Goal: Transaction & Acquisition: Purchase product/service

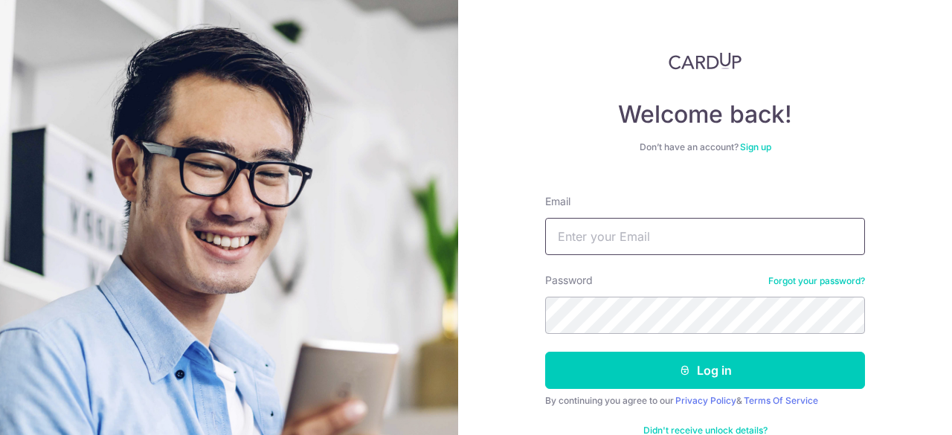
click at [585, 235] on input "Email" at bounding box center [705, 236] width 320 height 37
type input "[PERSON_NAME][EMAIL_ADDRESS][PERSON_NAME][DOMAIN_NAME]"
click at [463, 298] on div "Welcome back! Don’t have an account? Sign up Email [PERSON_NAME][EMAIL_ADDRESS]…" at bounding box center [705, 217] width 494 height 435
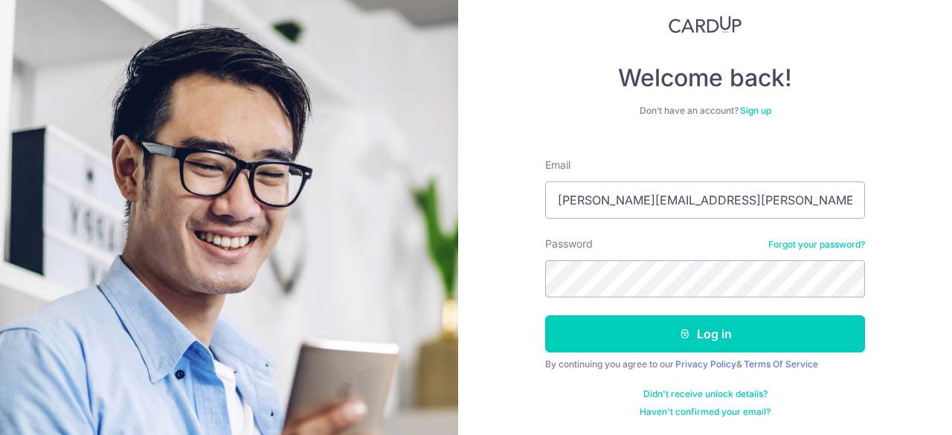
click at [809, 277] on div "Password Forgot your password?" at bounding box center [705, 267] width 320 height 61
click at [816, 240] on link "Forgot your password?" at bounding box center [816, 245] width 97 height 12
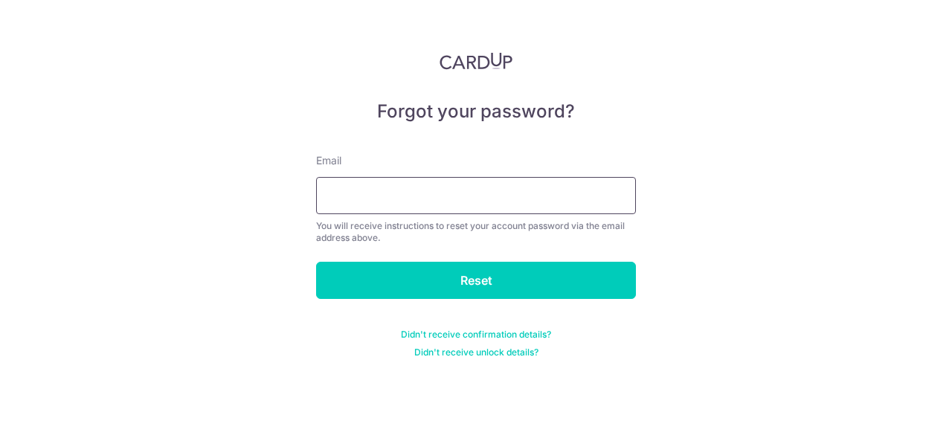
click at [564, 200] on input "text" at bounding box center [476, 195] width 320 height 37
click at [619, 223] on div "You will receive instructions to reset your account password via the email addr…" at bounding box center [476, 232] width 320 height 24
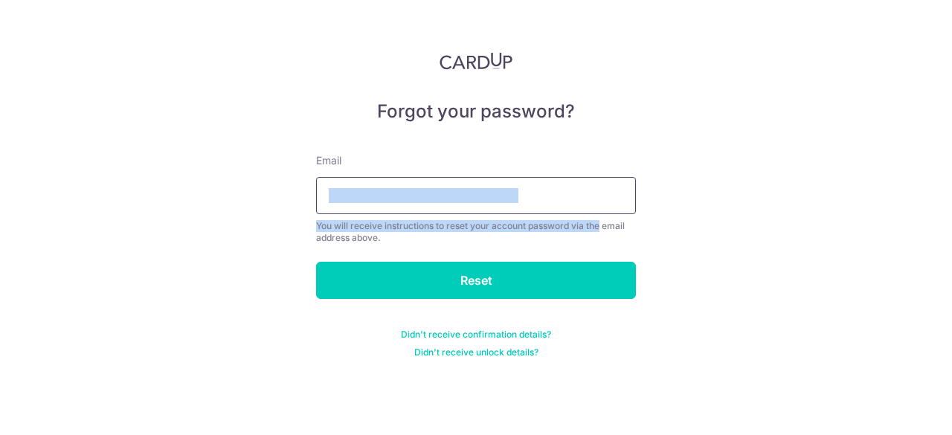
click at [601, 213] on div "Email You will receive instructions to reset your account password via the emai…" at bounding box center [476, 198] width 320 height 91
click at [170, 191] on div "Forgot your password? Email You will receive instructions to reset your account…" at bounding box center [476, 217] width 952 height 435
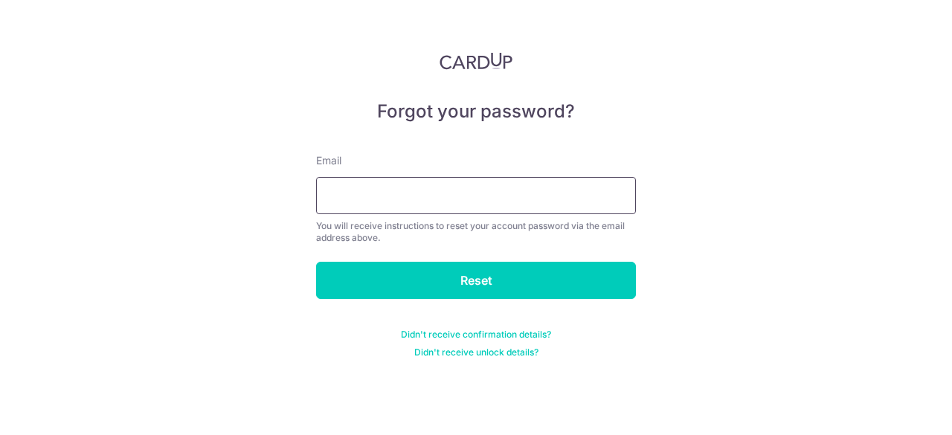
drag, startPoint x: 330, startPoint y: 190, endPoint x: 880, endPoint y: 230, distance: 551.1
click at [877, 229] on div "Forgot your password? Email You will receive instructions to reset your account…" at bounding box center [476, 217] width 952 height 435
click at [543, 200] on input "text" at bounding box center [476, 195] width 320 height 37
type input "daniel.lin.yy@gmail.com"
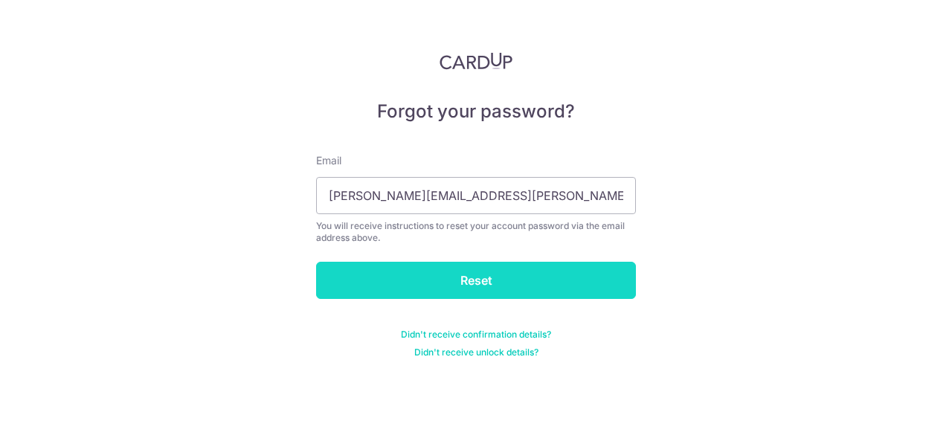
click at [484, 277] on input "Reset" at bounding box center [476, 280] width 320 height 37
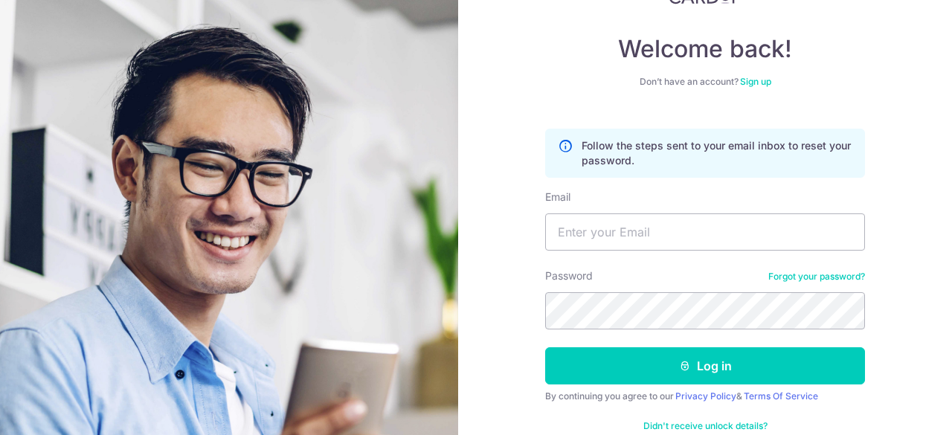
scroll to position [74, 0]
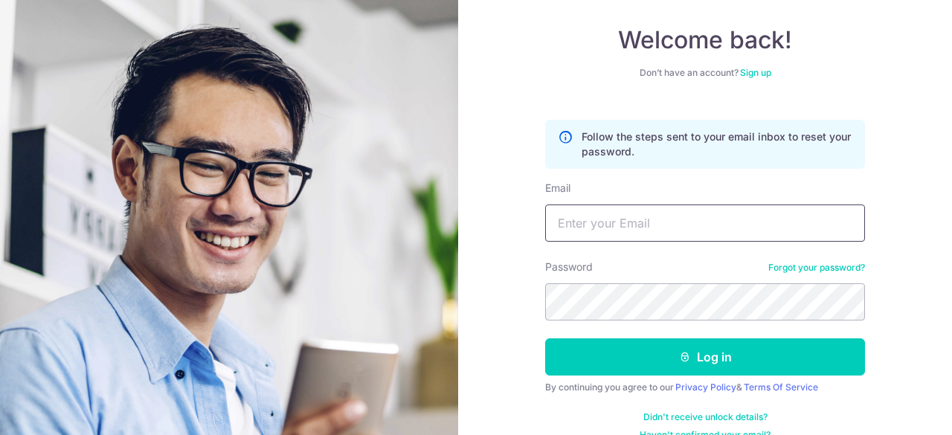
click at [596, 209] on input "Email" at bounding box center [705, 223] width 320 height 37
type input "[PERSON_NAME][EMAIL_ADDRESS][PERSON_NAME][DOMAIN_NAME]"
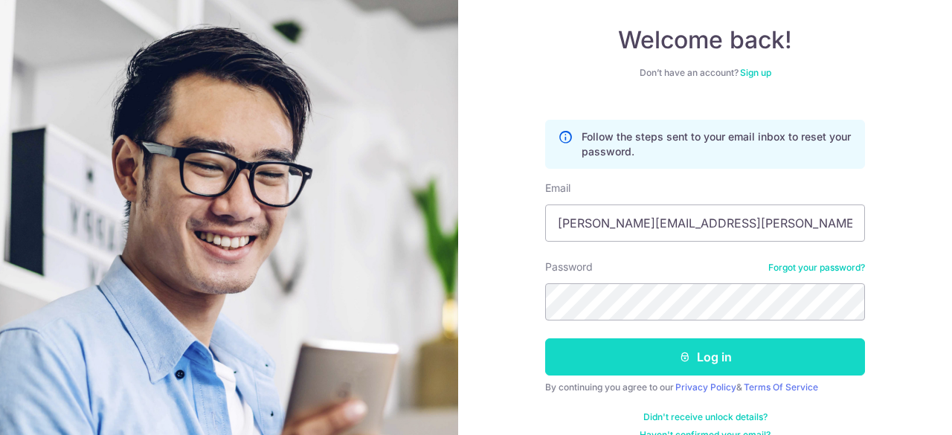
click at [733, 369] on button "Log in" at bounding box center [705, 356] width 320 height 37
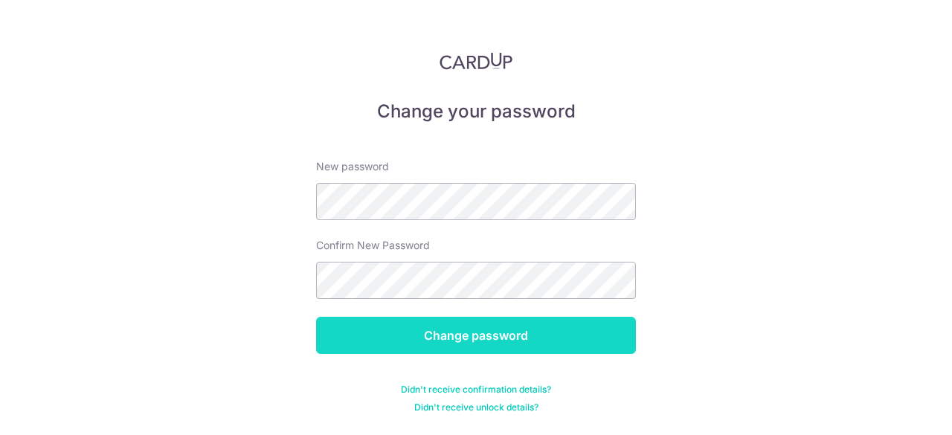
click at [457, 325] on input "Change password" at bounding box center [476, 335] width 320 height 37
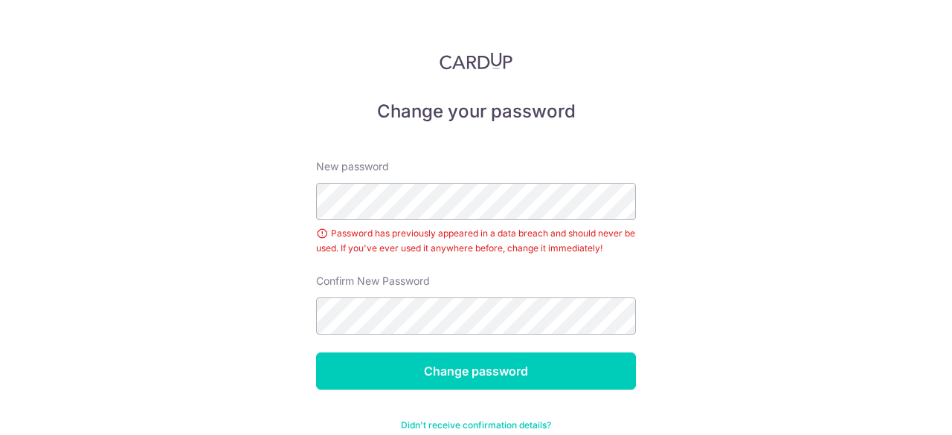
scroll to position [31, 0]
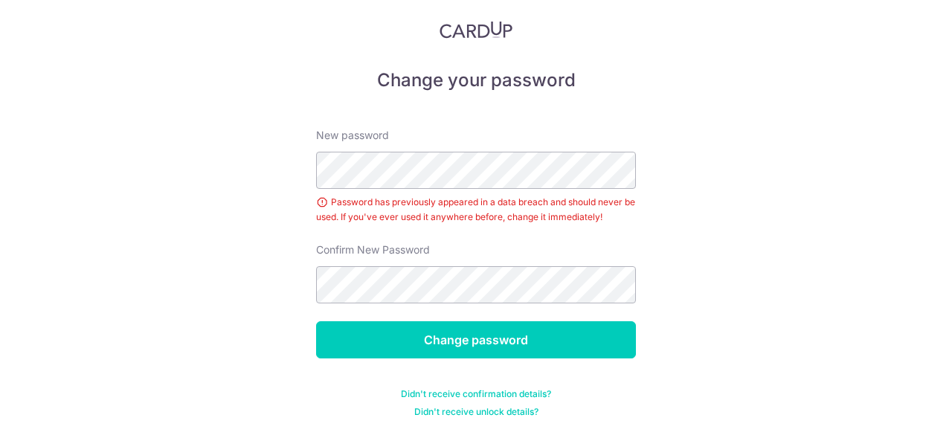
click at [378, 368] on form "New password Password has previously appeared in a data breach and should never…" at bounding box center [476, 264] width 320 height 308
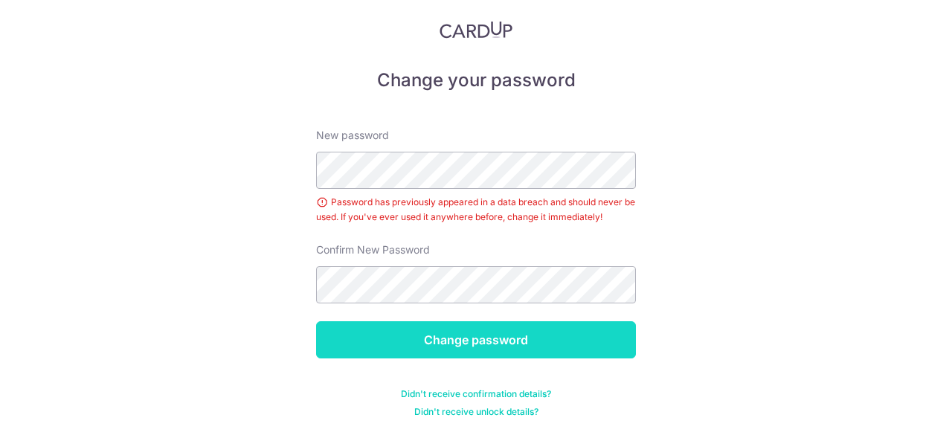
click at [376, 350] on input "Change password" at bounding box center [476, 339] width 320 height 37
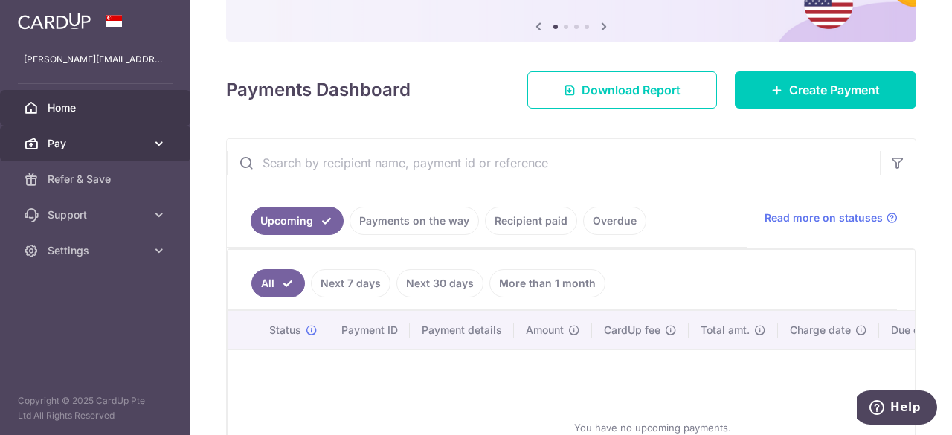
click at [160, 142] on icon at bounding box center [159, 143] width 15 height 15
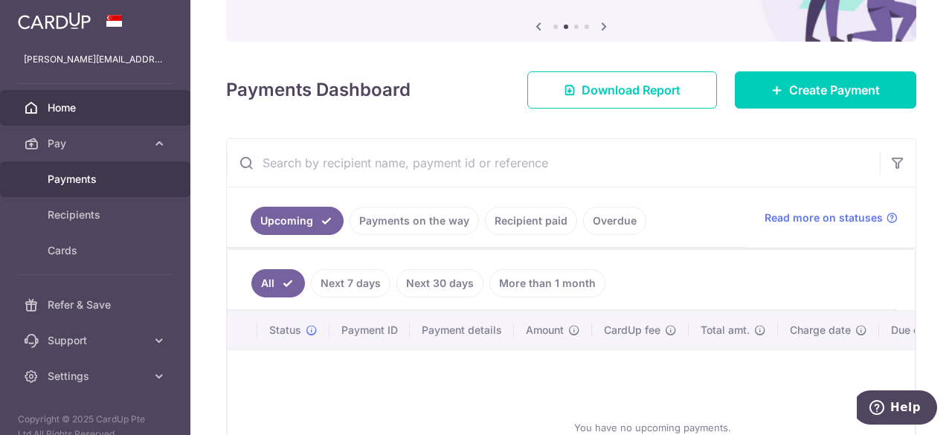
click at [109, 173] on span "Payments" at bounding box center [97, 179] width 98 height 15
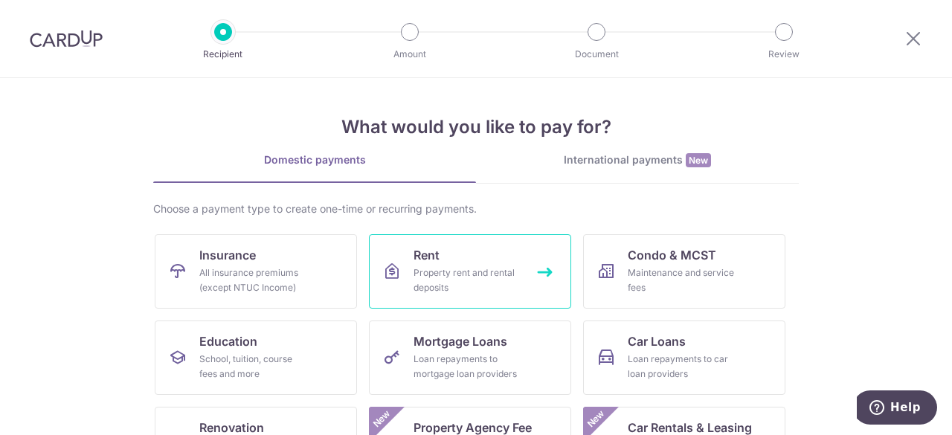
scroll to position [74, 0]
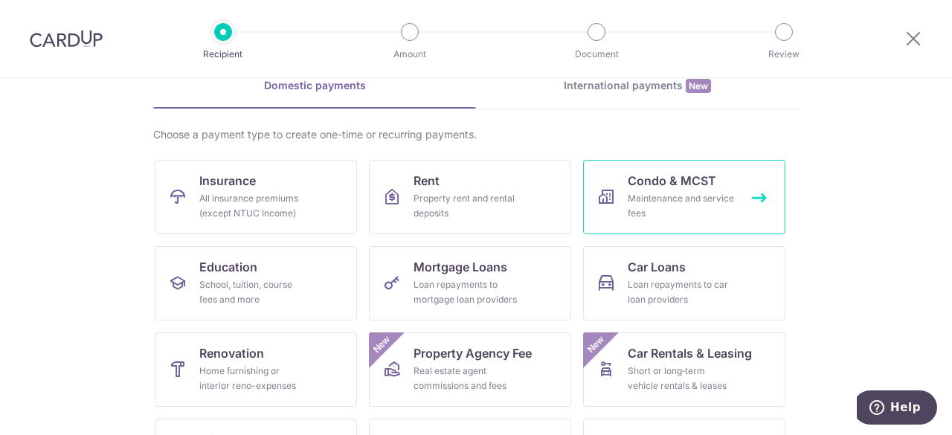
click at [649, 206] on div "Maintenance and service fees" at bounding box center [681, 206] width 107 height 30
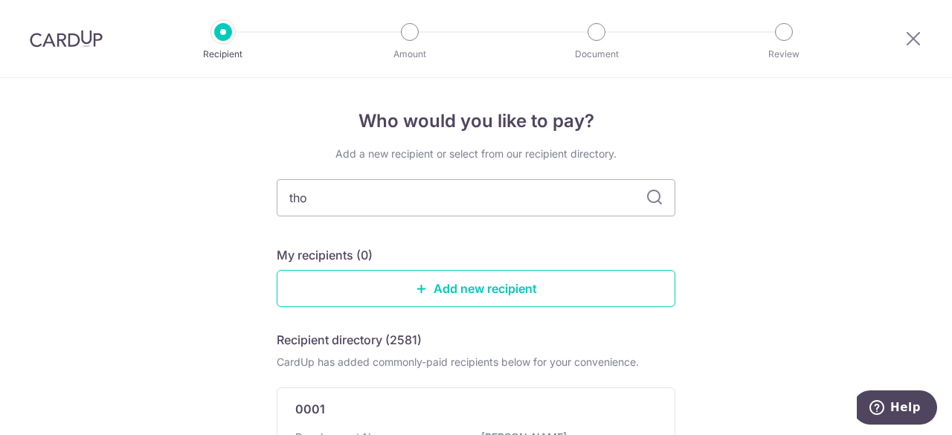
type input "[PERSON_NAME]"
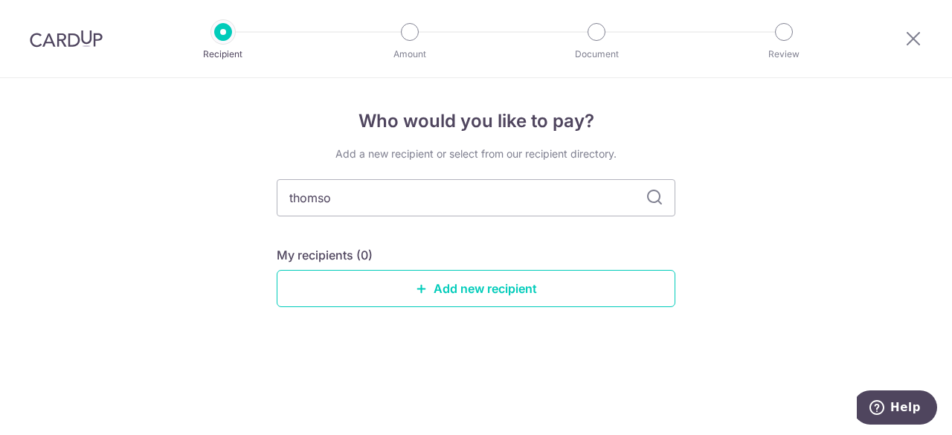
type input "thomson"
type input "t"
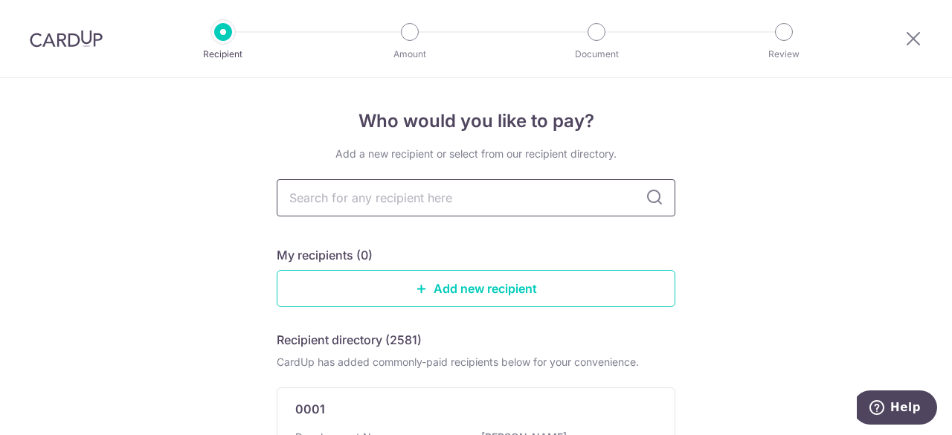
click at [318, 196] on input "text" at bounding box center [476, 197] width 399 height 37
type input "4903"
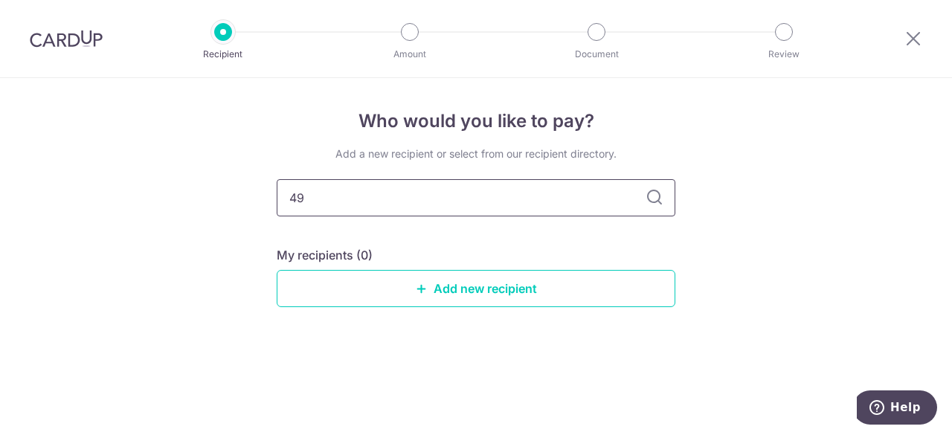
type input "4"
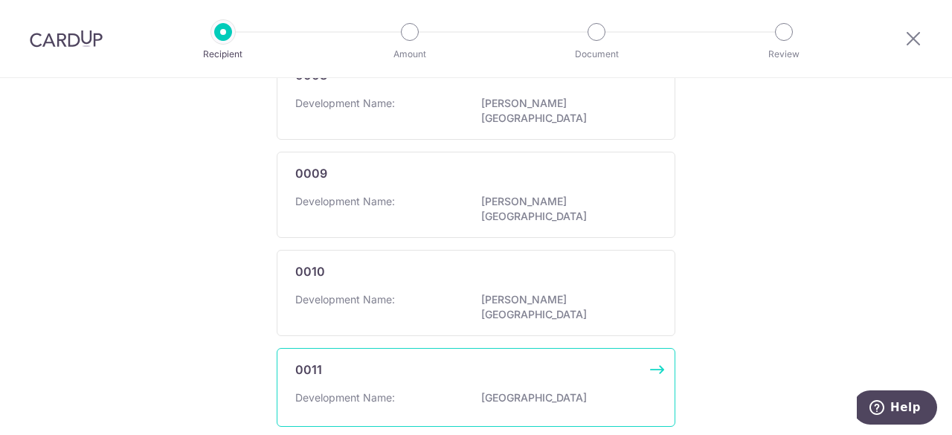
scroll to position [921, 0]
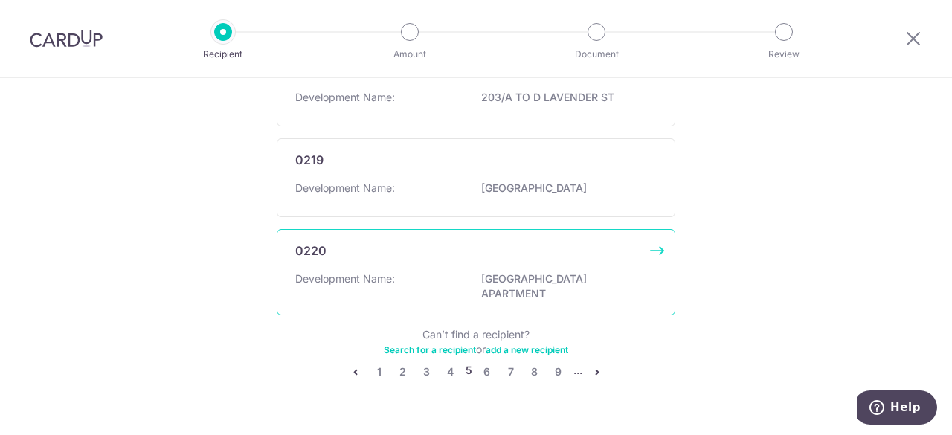
scroll to position [1003, 0]
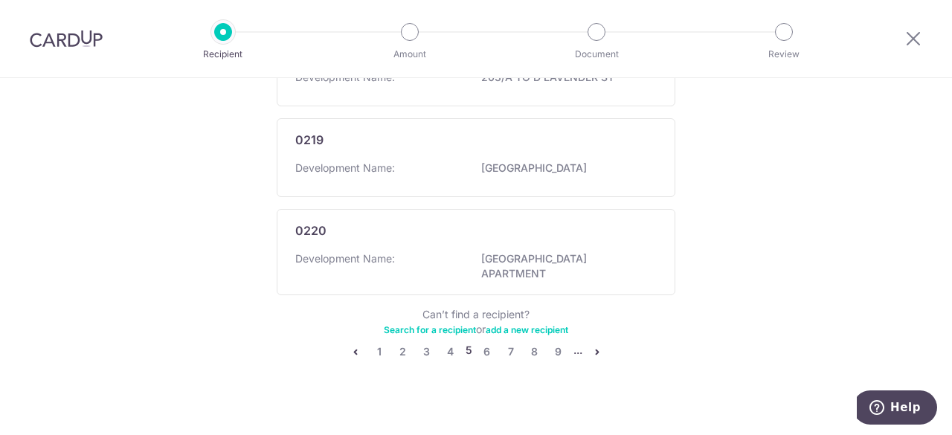
click at [579, 343] on ul "1 2 3 4 5 6 7 8 9 ..." at bounding box center [477, 352] width 260 height 18
click at [557, 343] on link "9" at bounding box center [559, 352] width 18 height 18
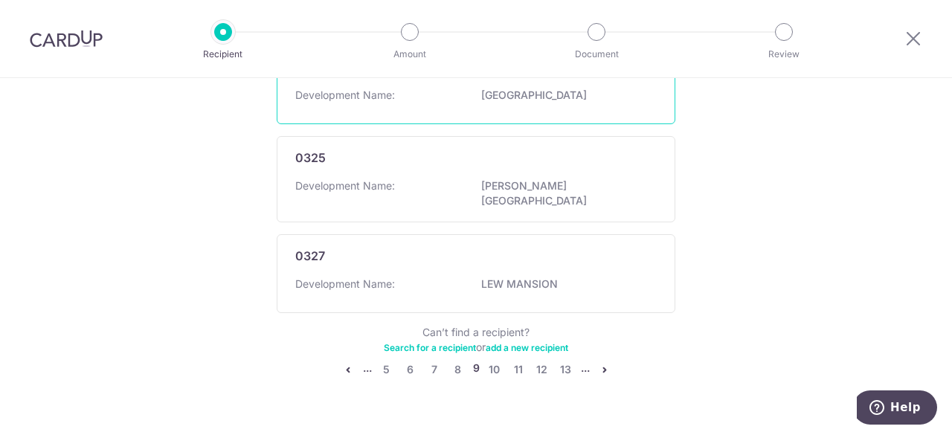
scroll to position [995, 0]
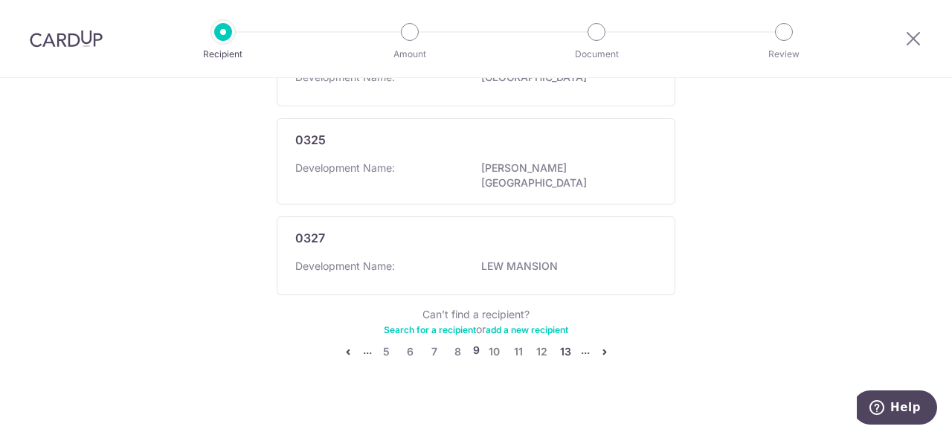
click at [568, 343] on link "13" at bounding box center [566, 352] width 18 height 18
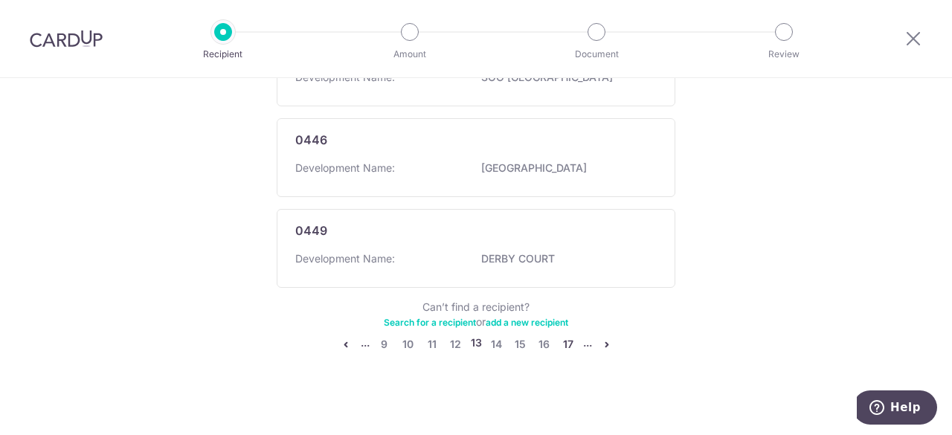
click at [562, 338] on link "17" at bounding box center [568, 344] width 18 height 18
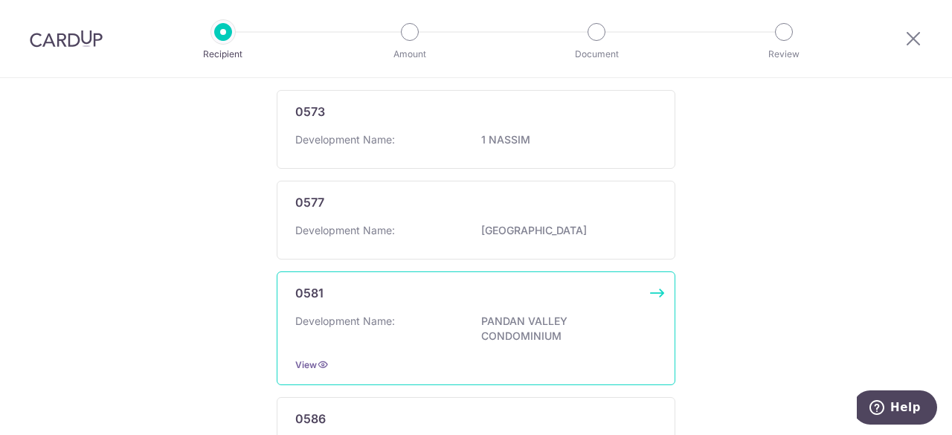
scroll to position [0, 0]
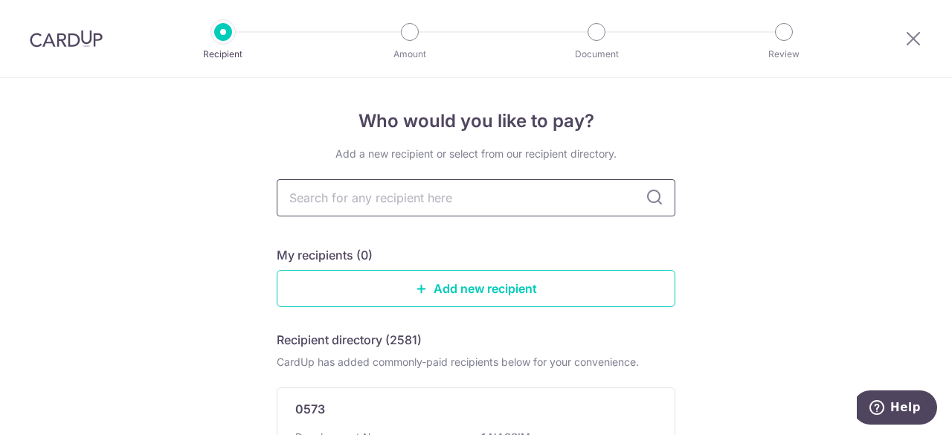
click at [360, 205] on input "text" at bounding box center [476, 197] width 399 height 37
type input "4903"
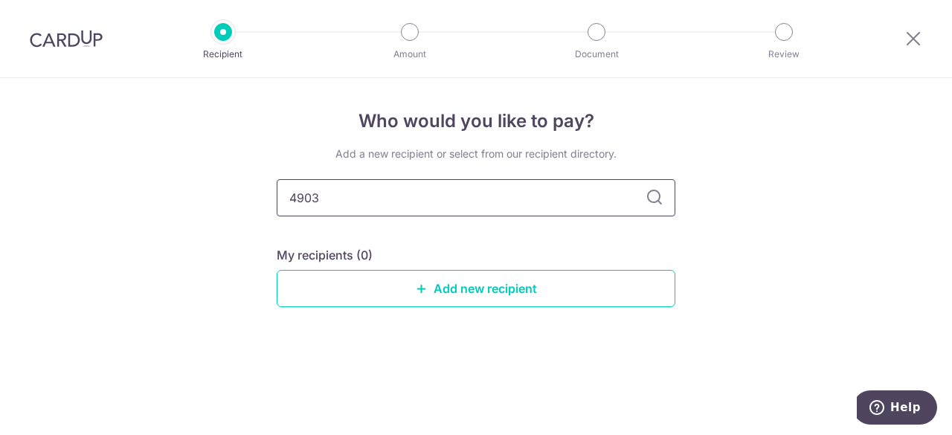
drag, startPoint x: 337, startPoint y: 194, endPoint x: 295, endPoint y: 193, distance: 41.7
click at [295, 193] on input "4903" at bounding box center [476, 197] width 399 height 37
click at [655, 193] on icon at bounding box center [655, 198] width 18 height 18
click at [327, 198] on input "4903" at bounding box center [476, 197] width 399 height 37
type input "4"
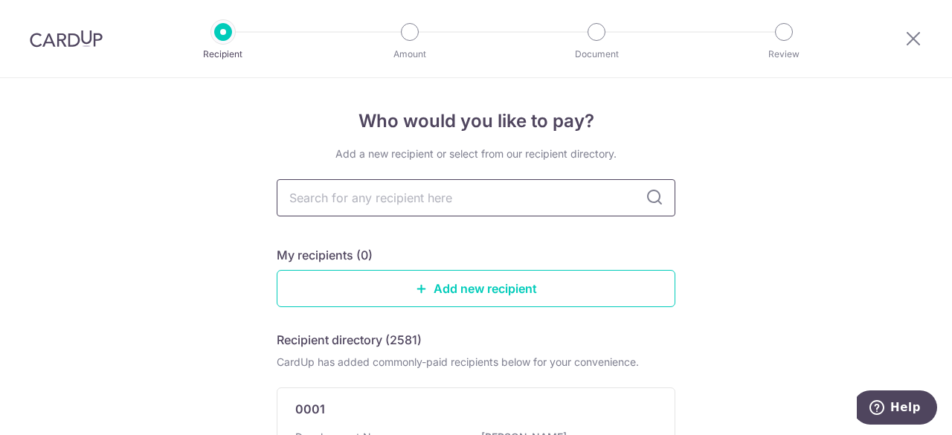
click at [333, 182] on input "text" at bounding box center [476, 197] width 399 height 37
type input "4309"
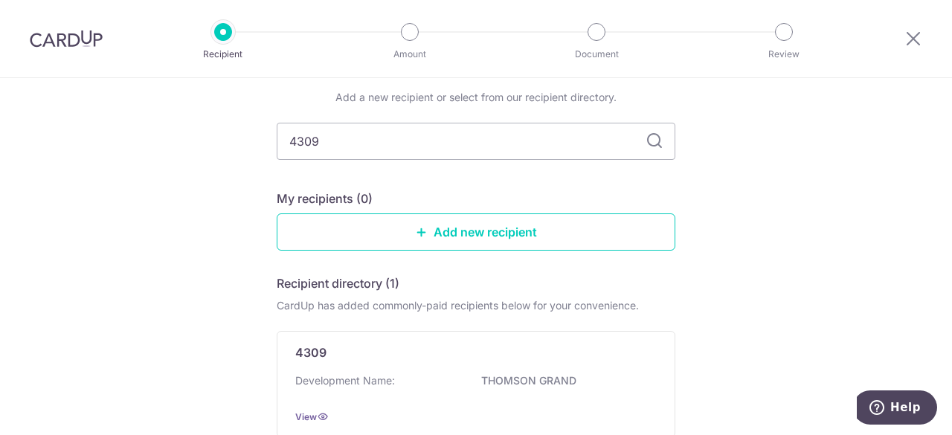
scroll to position [149, 0]
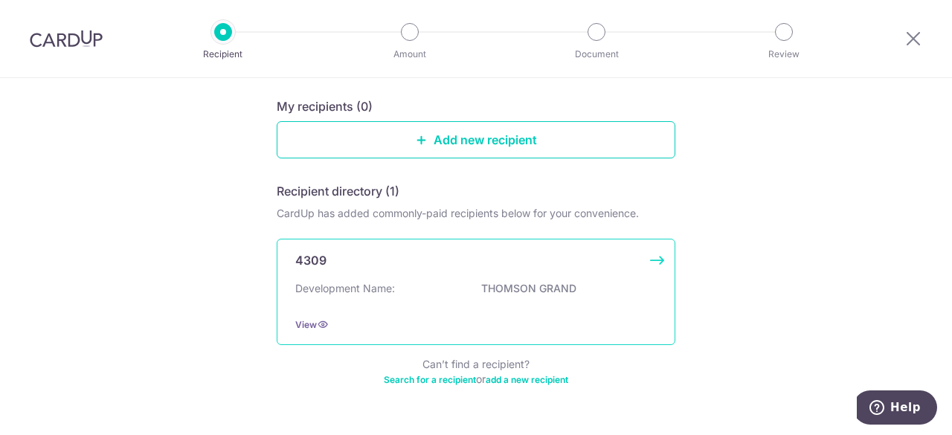
click at [589, 286] on p "THOMSON GRAND" at bounding box center [564, 288] width 167 height 15
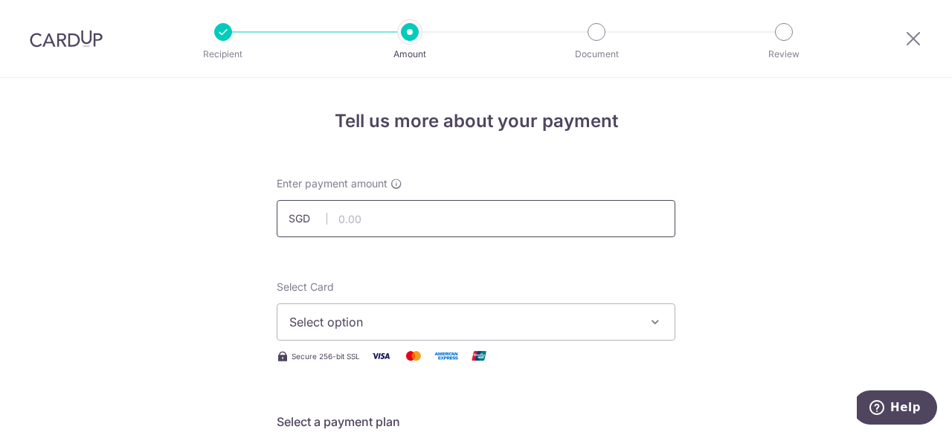
click at [345, 221] on input "text" at bounding box center [476, 218] width 399 height 37
click at [435, 194] on div "Enter payment amount SGD" at bounding box center [476, 206] width 399 height 61
click at [427, 207] on input "text" at bounding box center [476, 218] width 399 height 37
click at [364, 216] on input "text" at bounding box center [476, 218] width 399 height 37
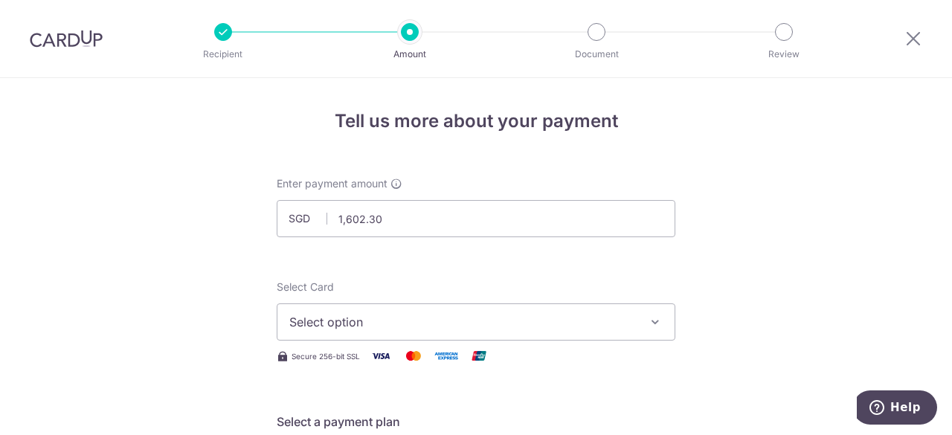
click at [472, 318] on span "Select option" at bounding box center [462, 322] width 347 height 18
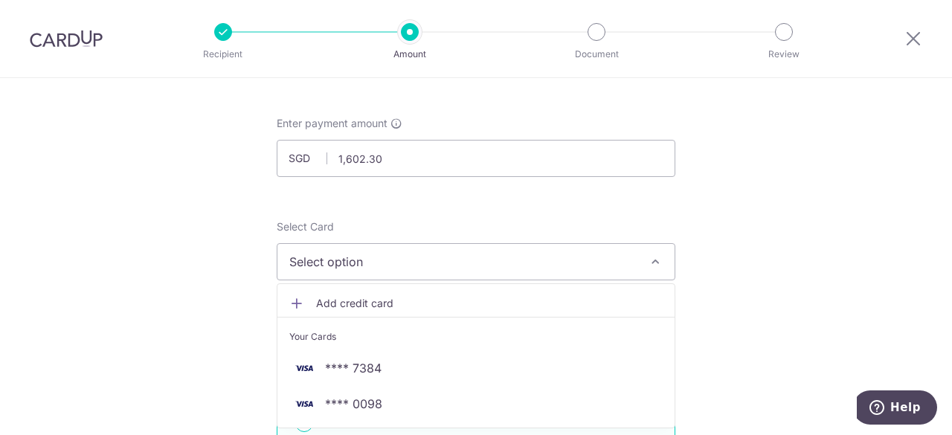
scroll to position [74, 0]
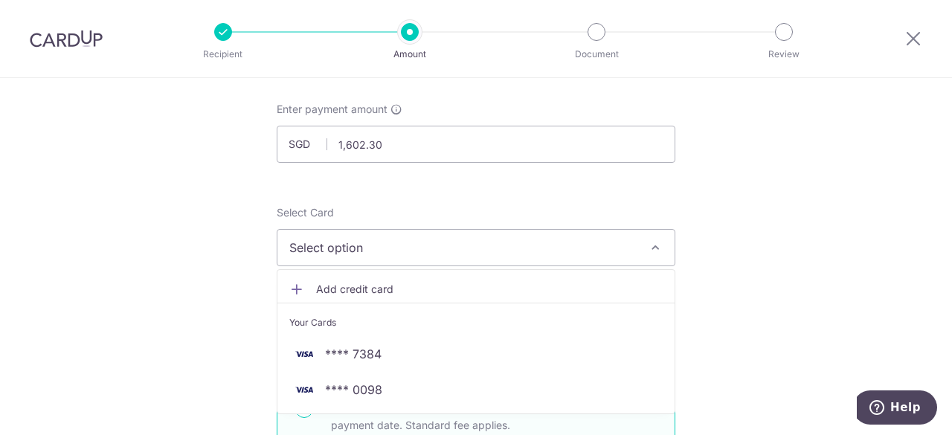
click at [373, 239] on span "Select option" at bounding box center [462, 248] width 347 height 18
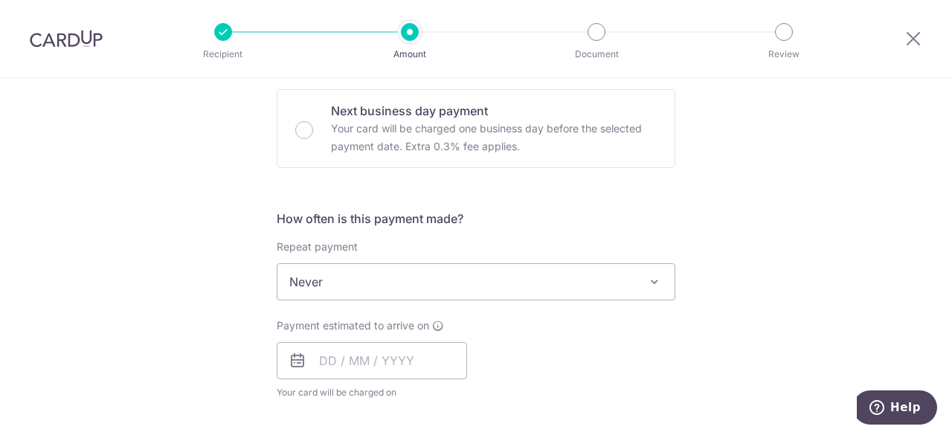
scroll to position [446, 0]
click at [388, 291] on span "Never" at bounding box center [475, 280] width 397 height 36
click at [231, 36] on div "Recipient" at bounding box center [223, 32] width 18 height 18
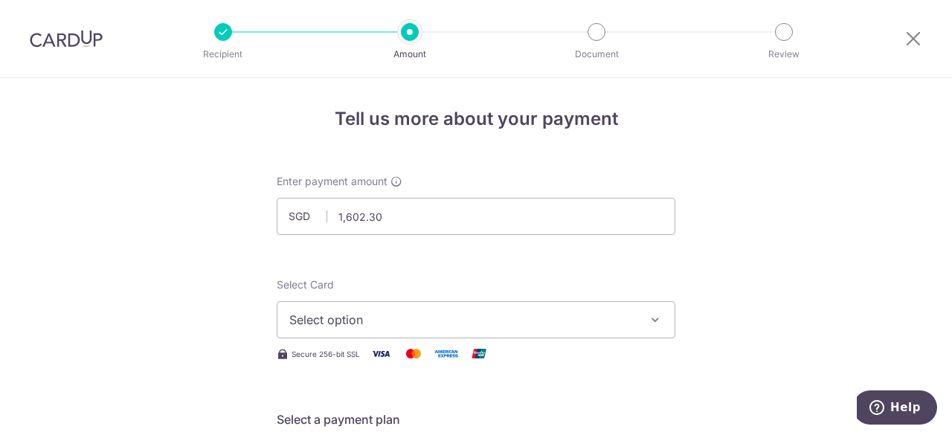
scroll to position [0, 0]
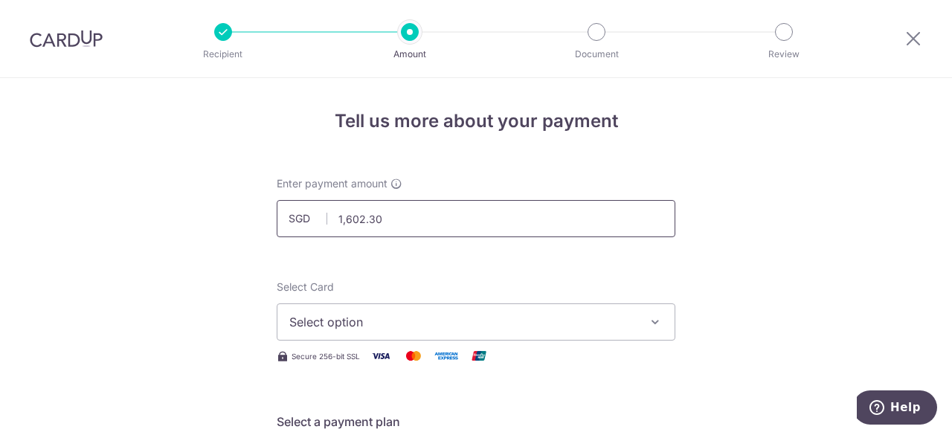
drag, startPoint x: 384, startPoint y: 219, endPoint x: 341, endPoint y: 227, distance: 43.8
click at [341, 227] on input "1,602.30" at bounding box center [476, 218] width 399 height 37
type input "1,000.00"
click at [375, 316] on span "Select option" at bounding box center [462, 322] width 347 height 18
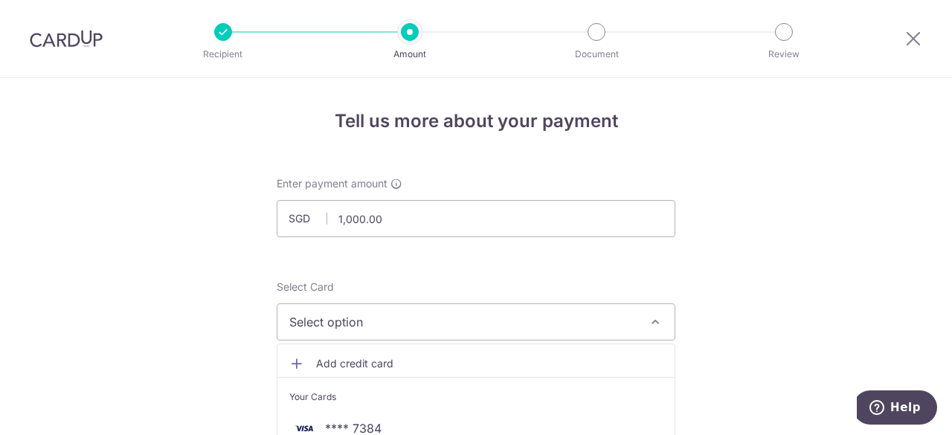
click at [364, 359] on span "Add credit card" at bounding box center [489, 363] width 347 height 15
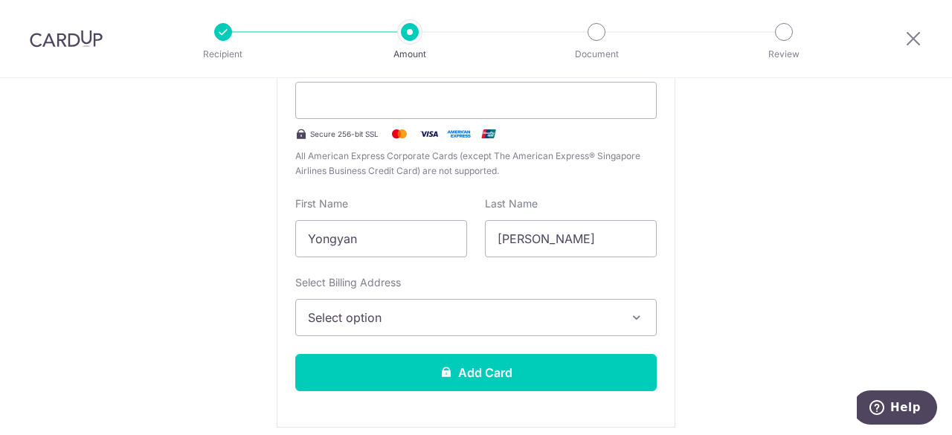
scroll to position [372, 0]
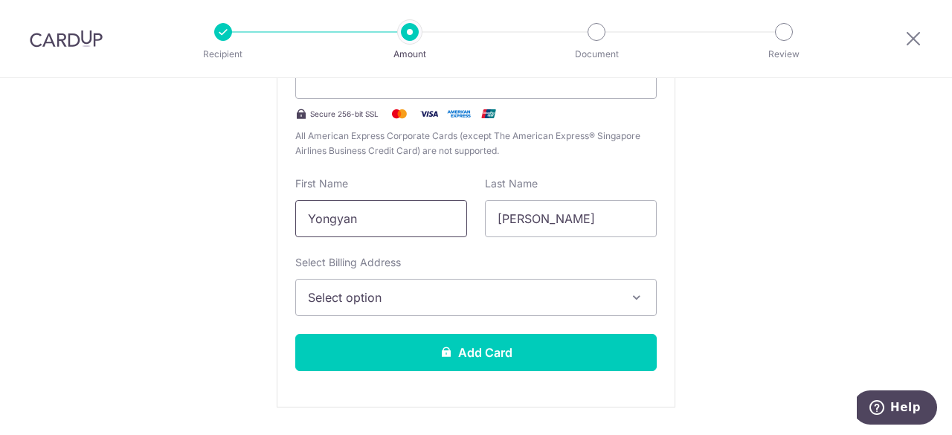
drag, startPoint x: 379, startPoint y: 230, endPoint x: 248, endPoint y: 228, distance: 131.7
type input "Daniel"
click at [359, 297] on span "Select option" at bounding box center [462, 298] width 309 height 18
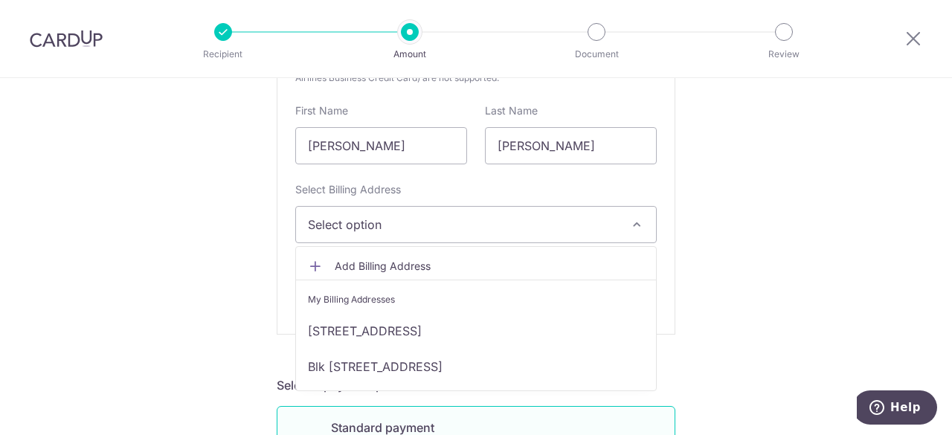
scroll to position [446, 0]
click at [348, 265] on span "Add Billing Address" at bounding box center [489, 264] width 309 height 15
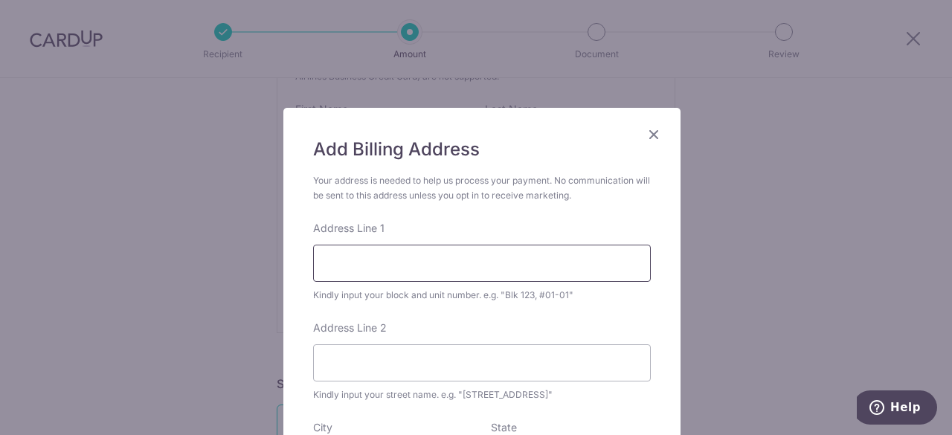
click at [348, 265] on input "Address Line 1" at bounding box center [482, 263] width 338 height 37
type input "17 Sin Ming Walk"
click at [351, 377] on input "Address Line 2" at bounding box center [482, 362] width 338 height 37
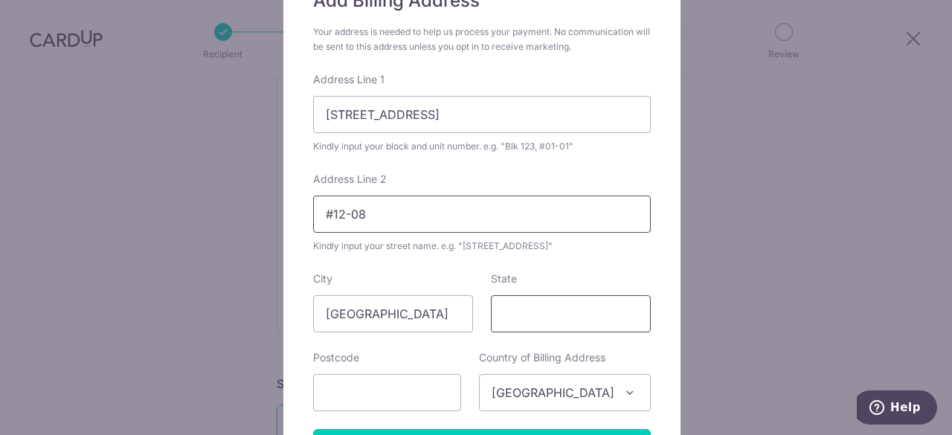
type input "#12-08"
click at [539, 314] on input "State" at bounding box center [571, 313] width 160 height 37
type input "573913"
drag, startPoint x: 544, startPoint y: 321, endPoint x: 500, endPoint y: 314, distance: 44.4
click at [500, 314] on input "573913" at bounding box center [571, 313] width 160 height 37
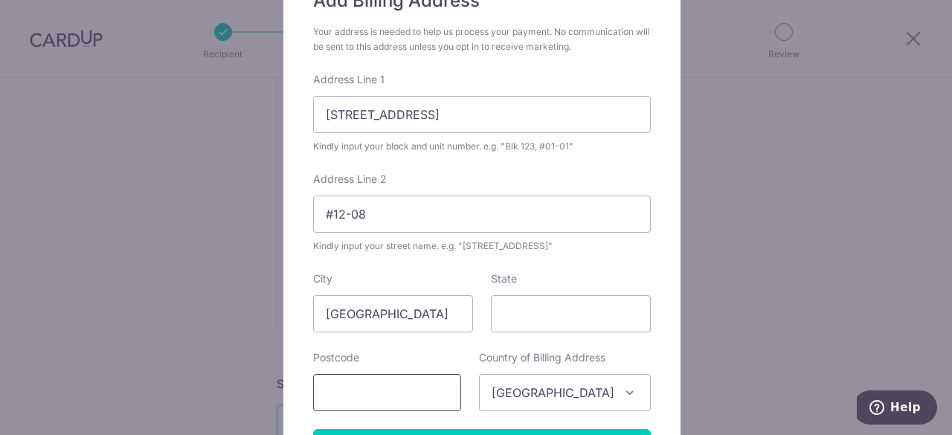
click at [440, 393] on input "text" at bounding box center [387, 392] width 148 height 37
paste input "573913"
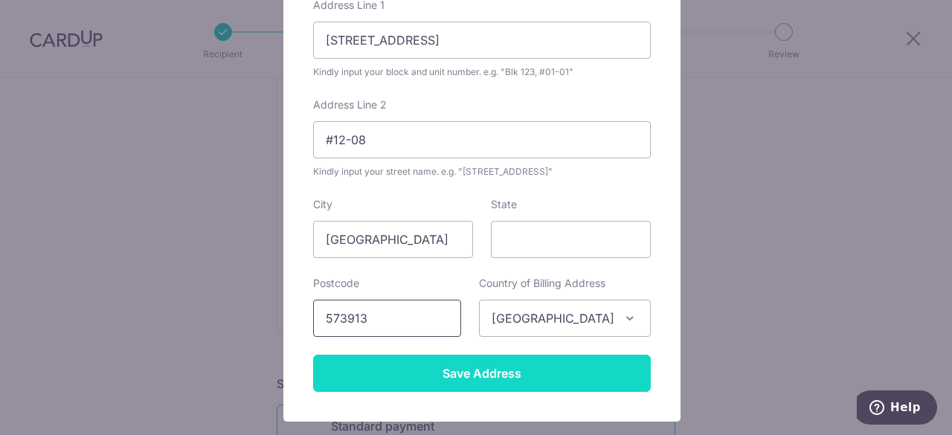
type input "573913"
click at [459, 377] on input "Save Address" at bounding box center [482, 373] width 338 height 37
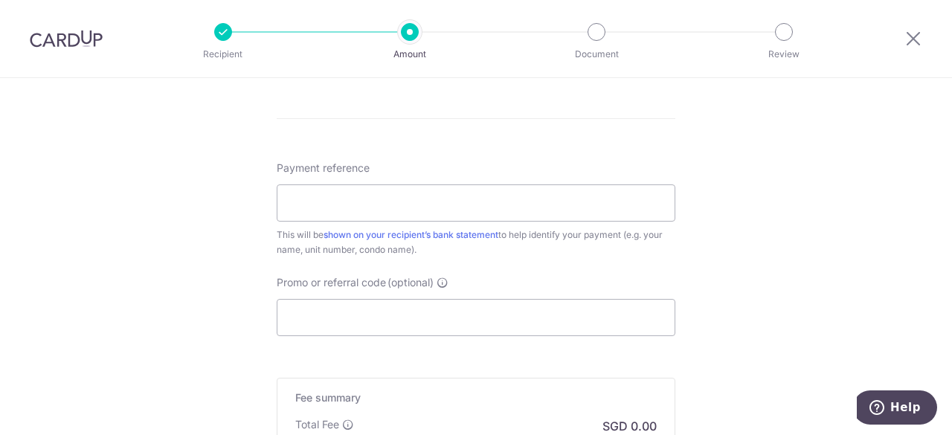
scroll to position [1190, 0]
click at [344, 202] on input "Payment reference" at bounding box center [476, 200] width 399 height 37
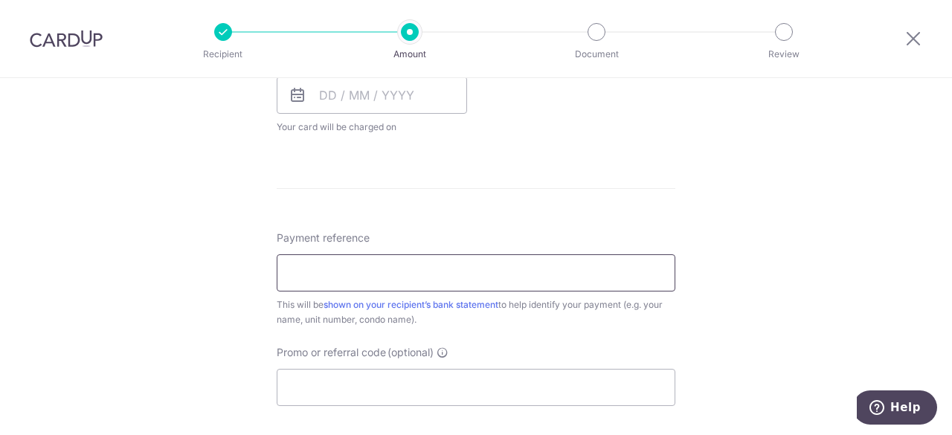
scroll to position [1116, 0]
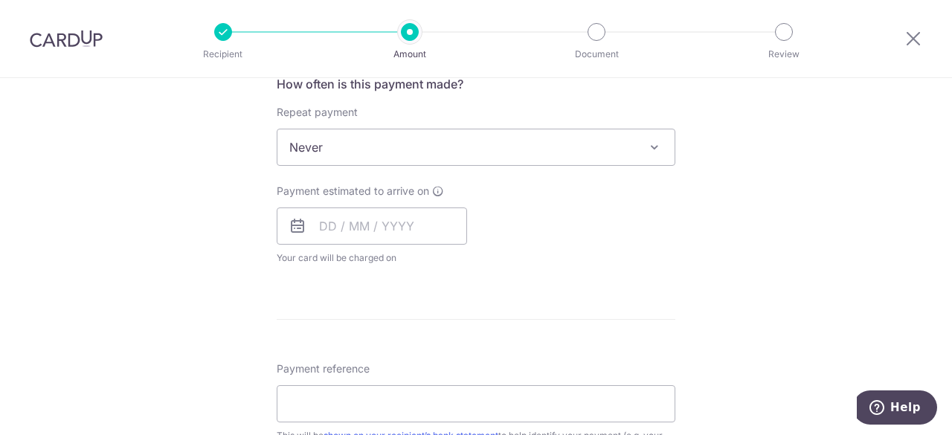
scroll to position [967, 0]
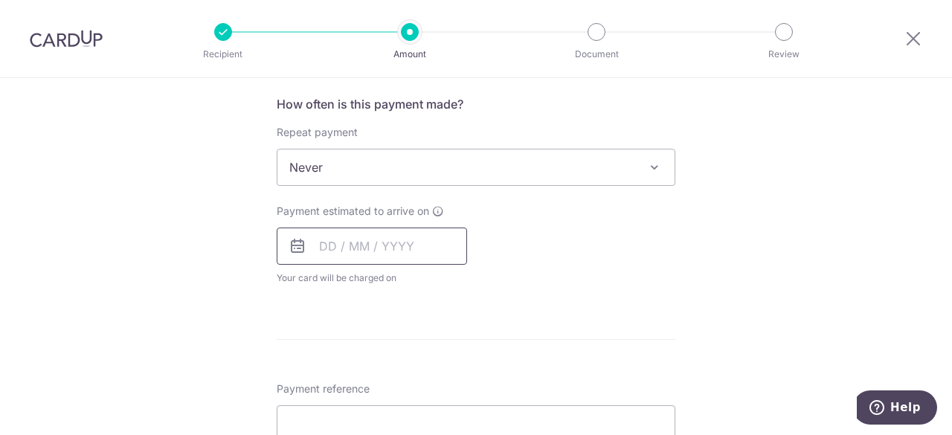
click at [394, 240] on input "text" at bounding box center [372, 246] width 190 height 37
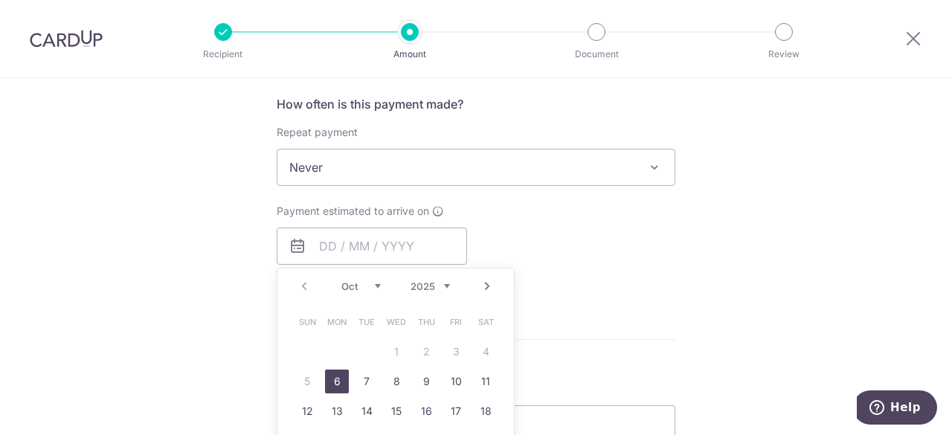
click at [329, 376] on link "6" at bounding box center [337, 382] width 24 height 24
type input "06/10/2025"
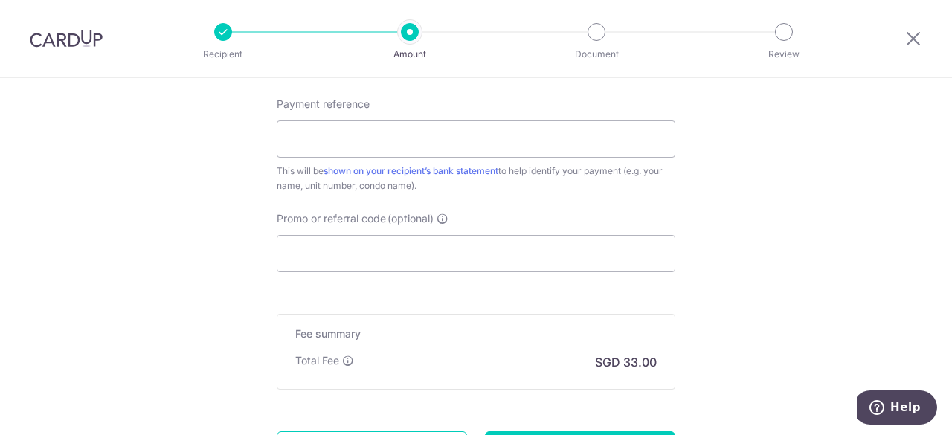
scroll to position [1339, 0]
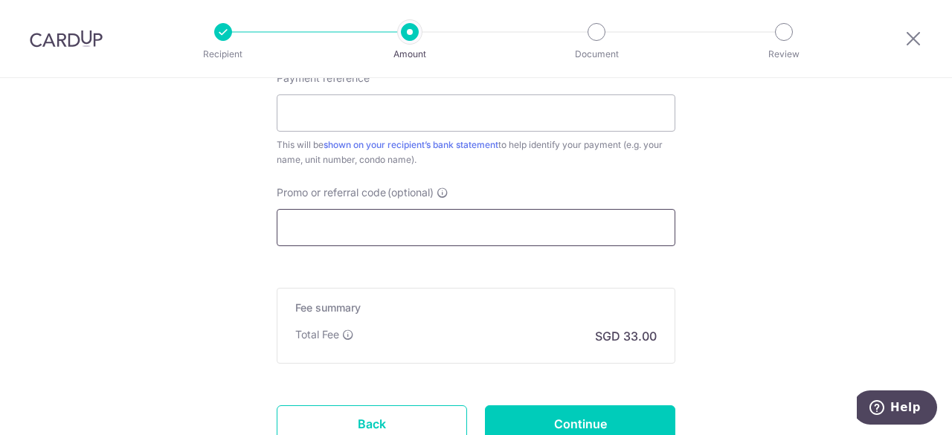
click at [382, 213] on input "Promo or referral code (optional)" at bounding box center [476, 227] width 399 height 37
click at [333, 106] on input "Payment reference" at bounding box center [476, 112] width 399 height 37
paste input "4309/TID/250012"
type input "4309/TID/250012 Blk 17 12-08"
click at [425, 227] on input "Promo or referral code (optional)" at bounding box center [476, 227] width 399 height 37
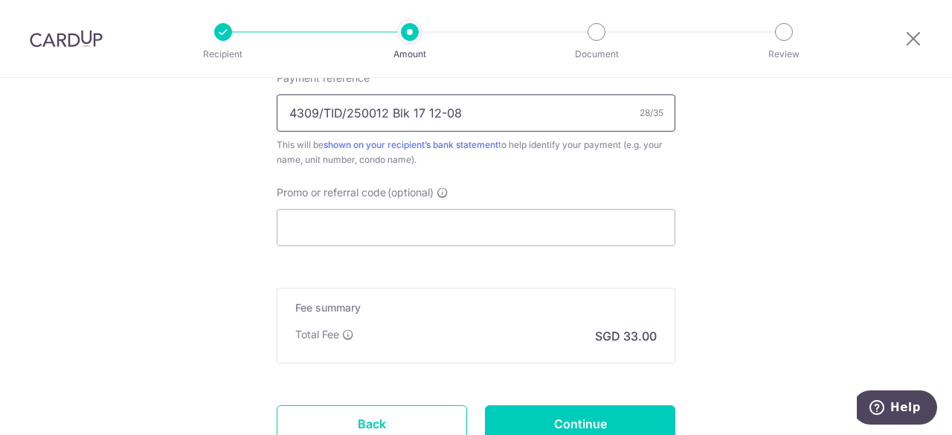
click at [494, 106] on input "4309/TID/250012 Blk 17 12-08" at bounding box center [476, 112] width 399 height 37
click at [473, 213] on input "Promo or referral code (optional)" at bounding box center [476, 227] width 399 height 37
paste input "3HOME25R"
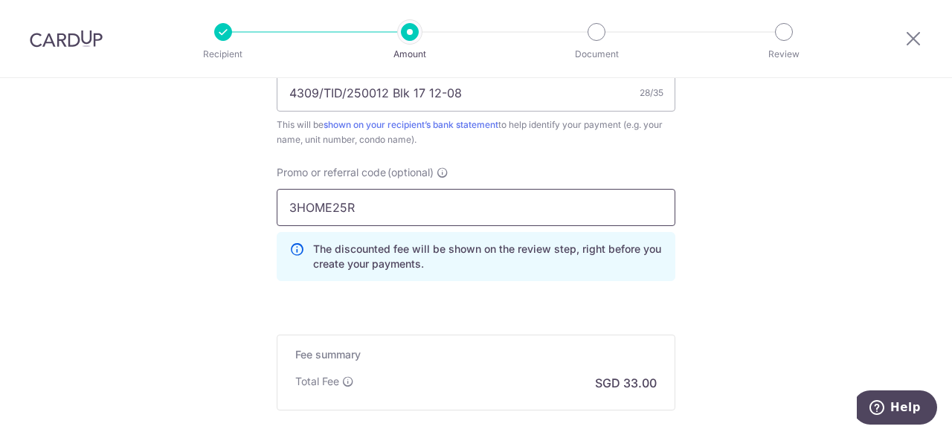
scroll to position [1413, 0]
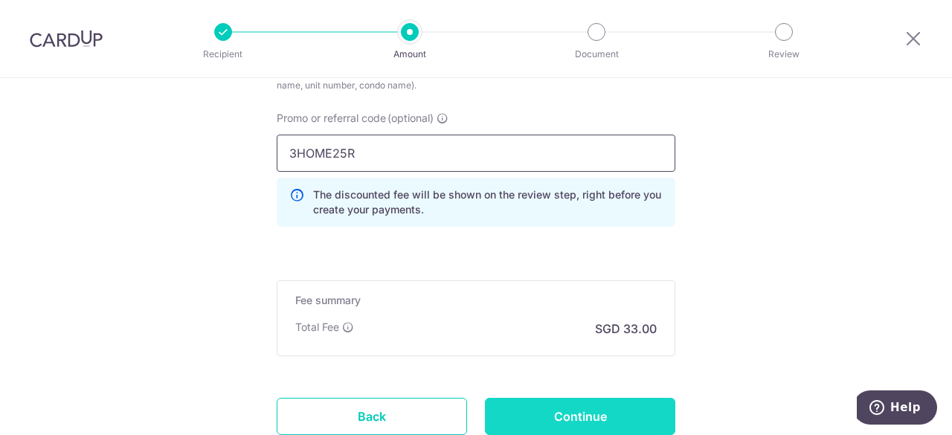
type input "3HOME25R"
click at [550, 421] on input "Continue" at bounding box center [580, 416] width 190 height 37
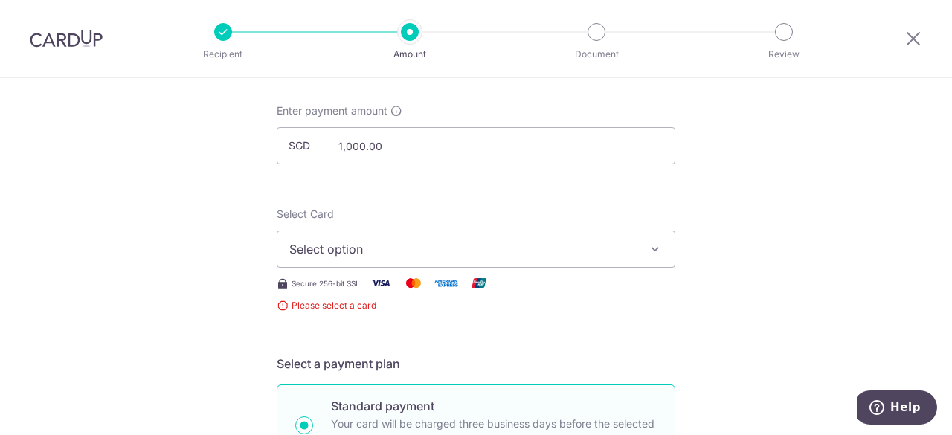
scroll to position [74, 0]
click at [460, 254] on span "Select option" at bounding box center [462, 248] width 347 height 18
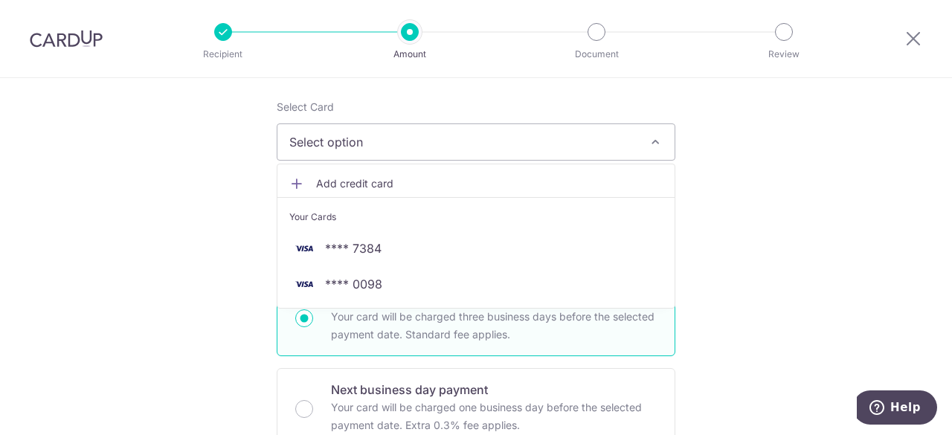
scroll to position [223, 0]
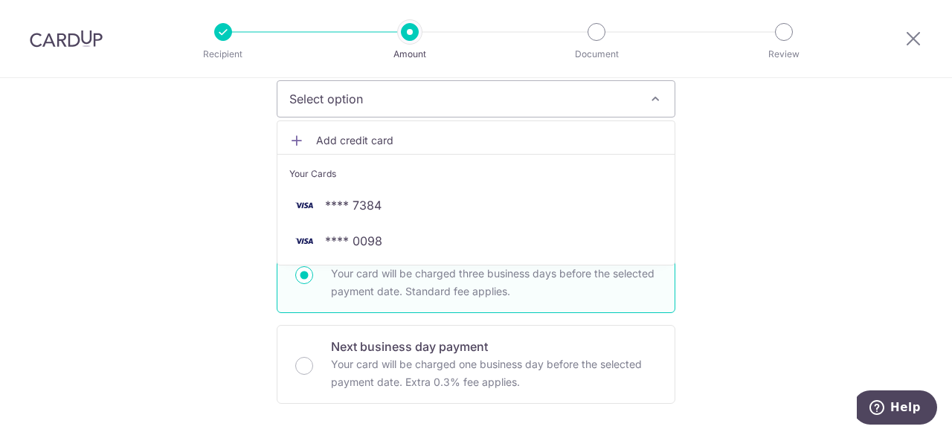
click at [316, 146] on span "Add credit card" at bounding box center [489, 140] width 347 height 15
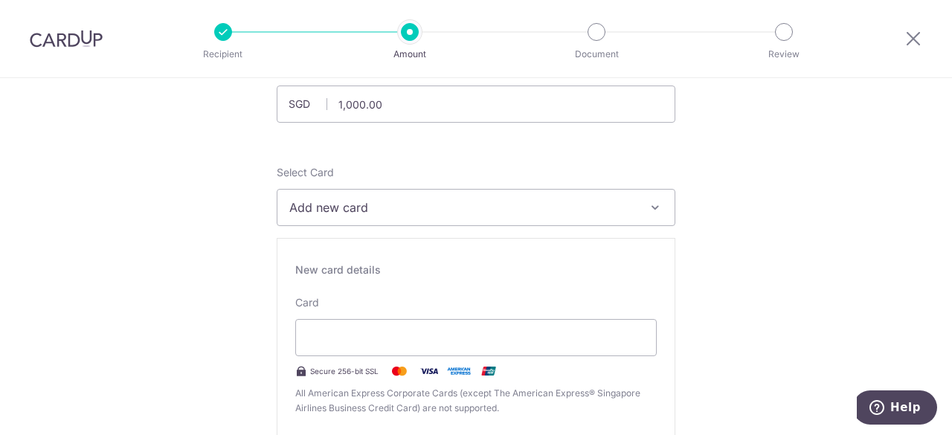
scroll to position [149, 0]
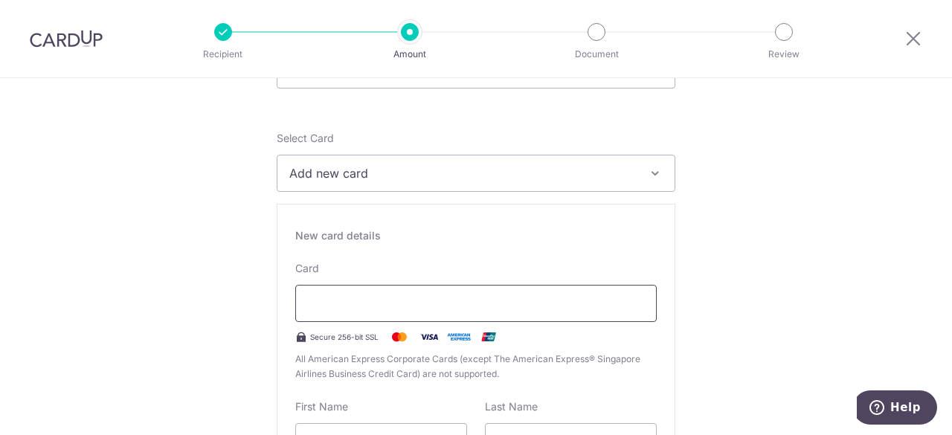
click at [427, 315] on div at bounding box center [476, 303] width 362 height 37
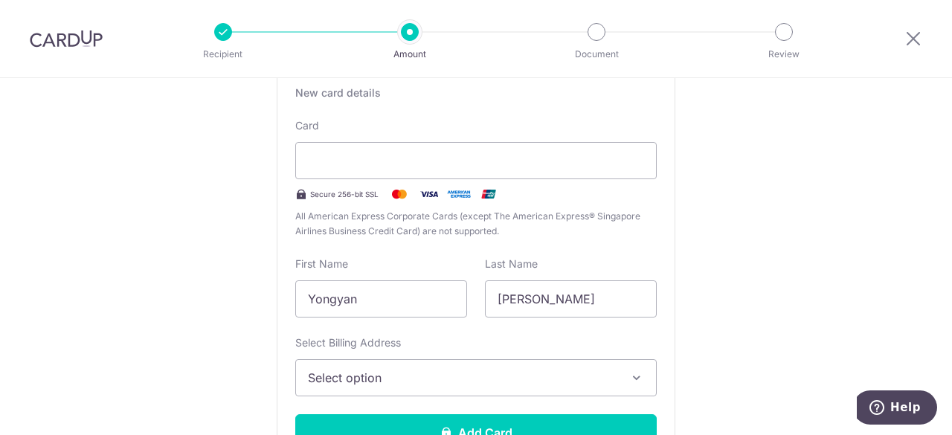
scroll to position [298, 0]
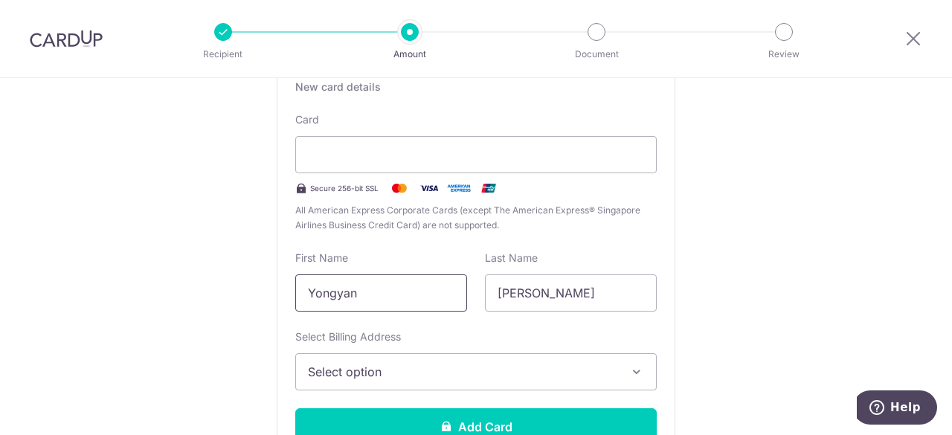
drag, startPoint x: 381, startPoint y: 299, endPoint x: 280, endPoint y: 295, distance: 101.3
click at [280, 295] on div "New card details Card Secure 256-bit SSL All American Express Corporate Cards (…" at bounding box center [476, 268] width 399 height 427
type input "Daniel"
click at [338, 359] on button "Select option" at bounding box center [476, 371] width 362 height 37
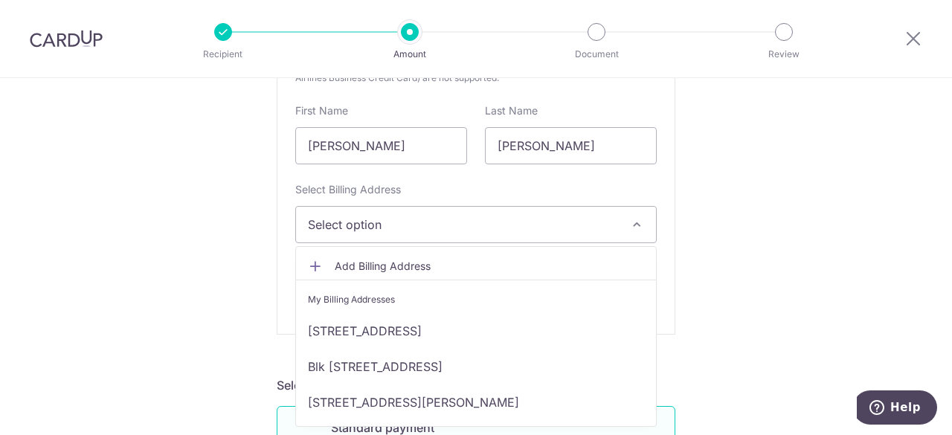
scroll to position [446, 0]
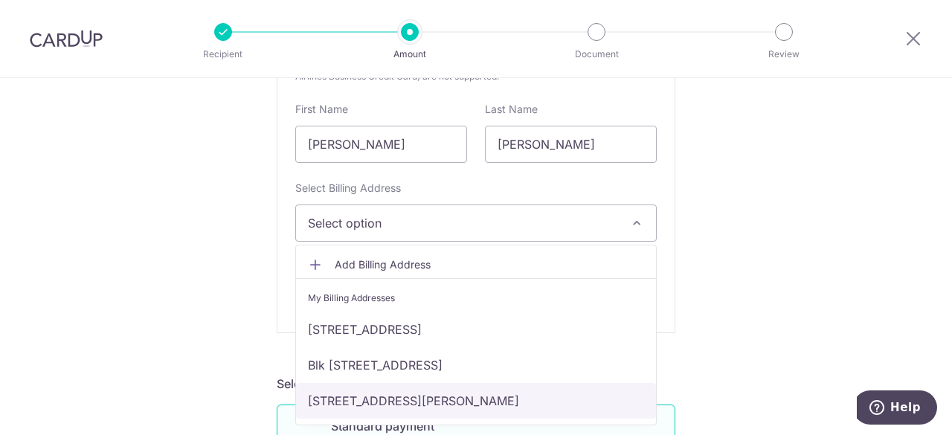
click at [386, 391] on link "[STREET_ADDRESS][PERSON_NAME]" at bounding box center [476, 401] width 360 height 36
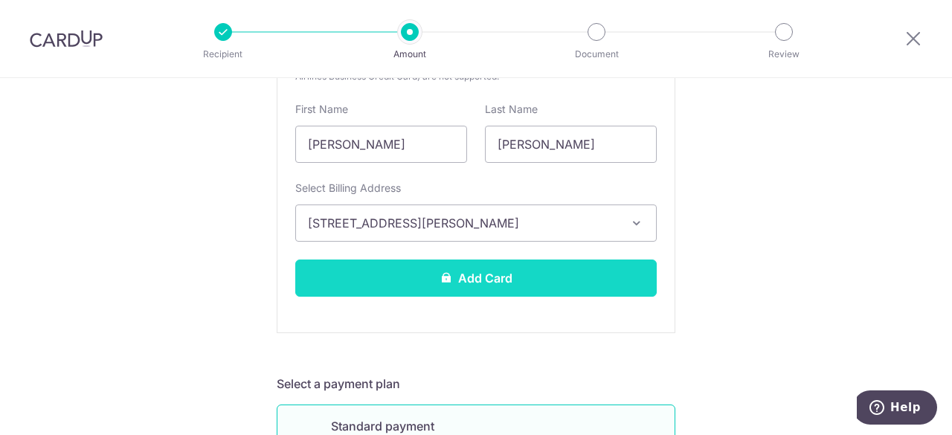
click at [359, 267] on button "Add Card" at bounding box center [476, 278] width 362 height 37
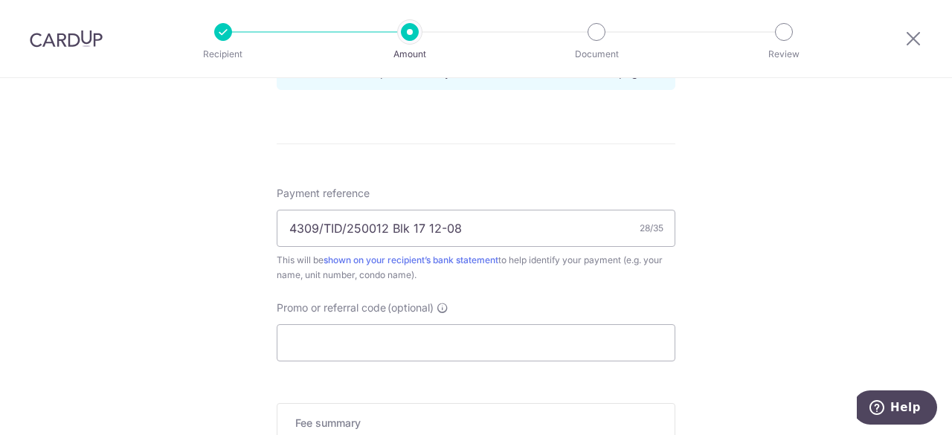
scroll to position [818, 0]
click at [490, 336] on input "Promo or referral code (optional)" at bounding box center [476, 339] width 399 height 37
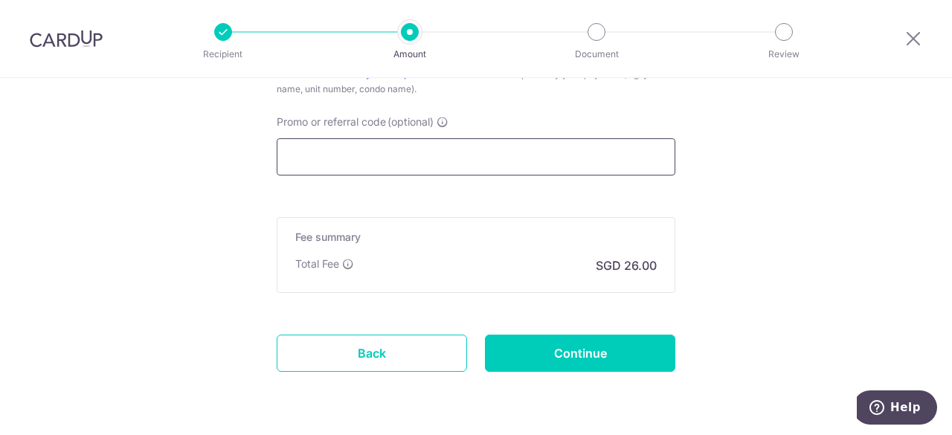
scroll to position [967, 0]
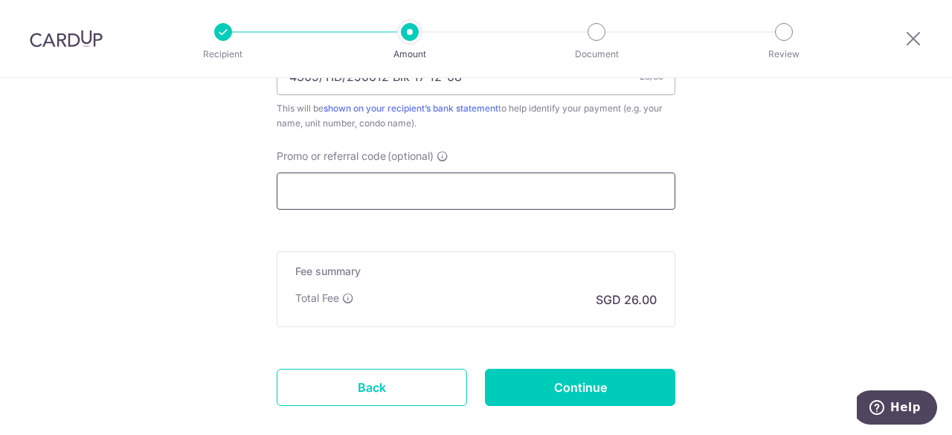
click at [428, 179] on input "Promo or referral code (optional)" at bounding box center [476, 191] width 399 height 37
paste input "3HOME25R"
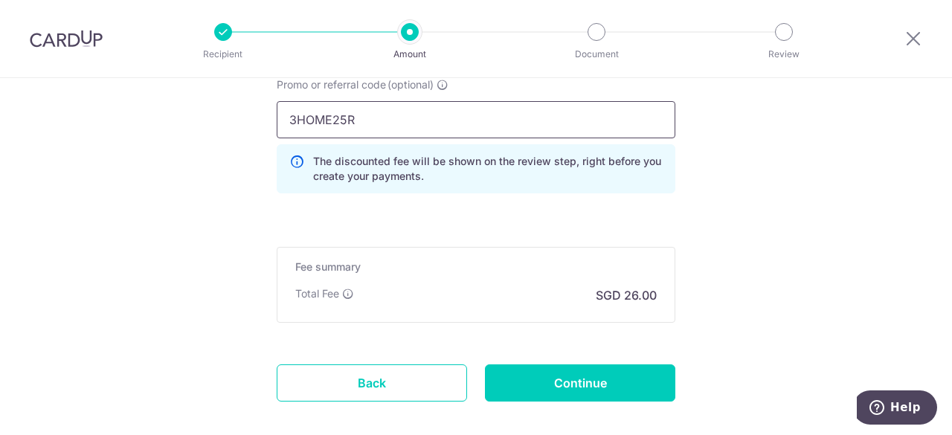
scroll to position [1041, 0]
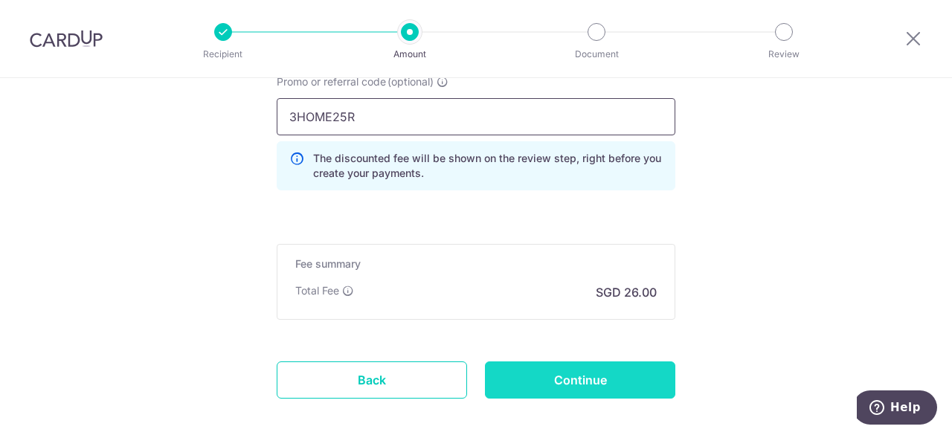
type input "3HOME25R"
click at [512, 373] on input "Continue" at bounding box center [580, 380] width 190 height 37
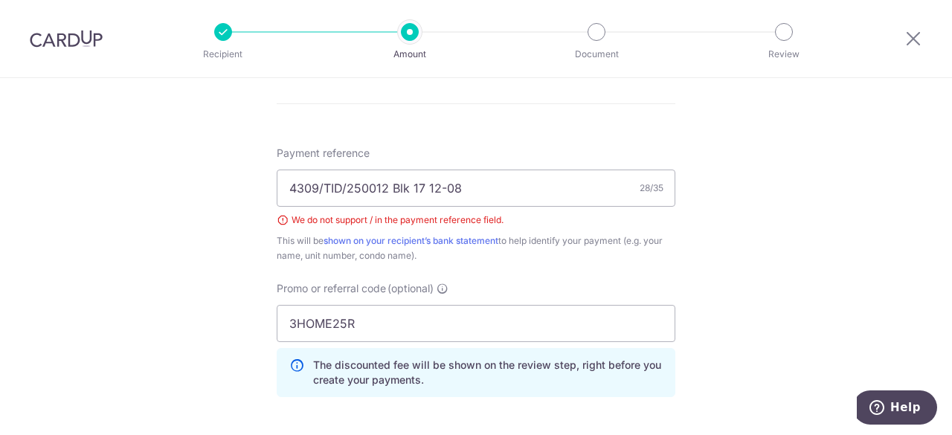
scroll to position [765, 0]
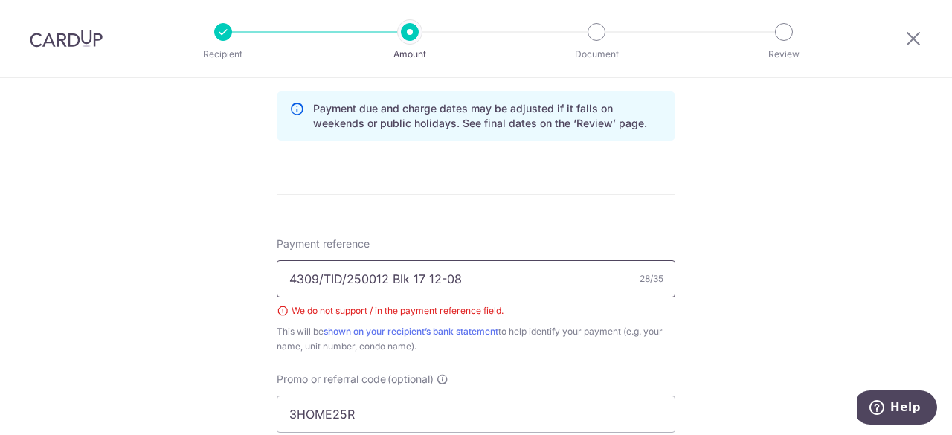
click at [318, 274] on input "4309/TID/250012 Blk 17 12-08" at bounding box center [476, 278] width 399 height 37
click at [338, 276] on input "4309TID/250012 Blk 17 12-08" at bounding box center [476, 278] width 399 height 37
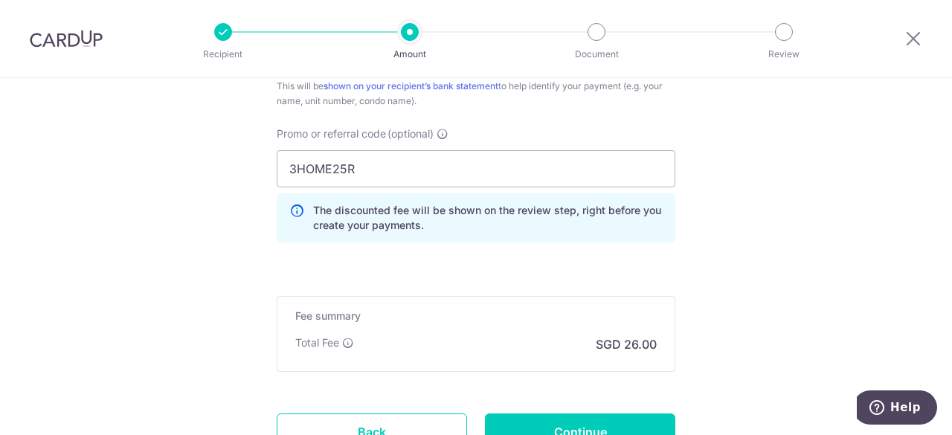
scroll to position [1062, 0]
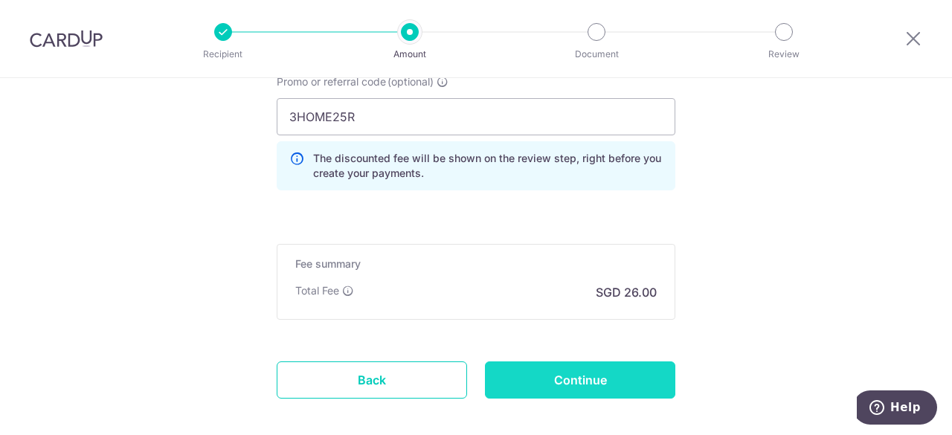
type input "4309TID250012 Blk 17 12-08"
click at [520, 365] on input "Continue" at bounding box center [580, 380] width 190 height 37
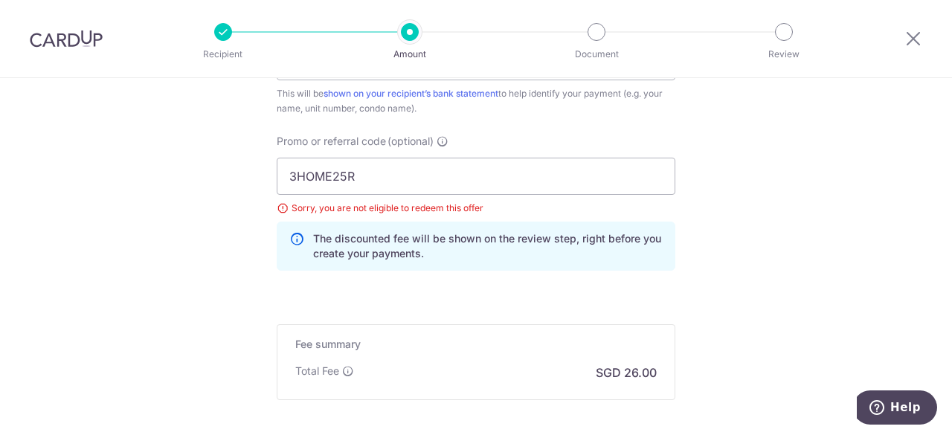
scroll to position [954, 0]
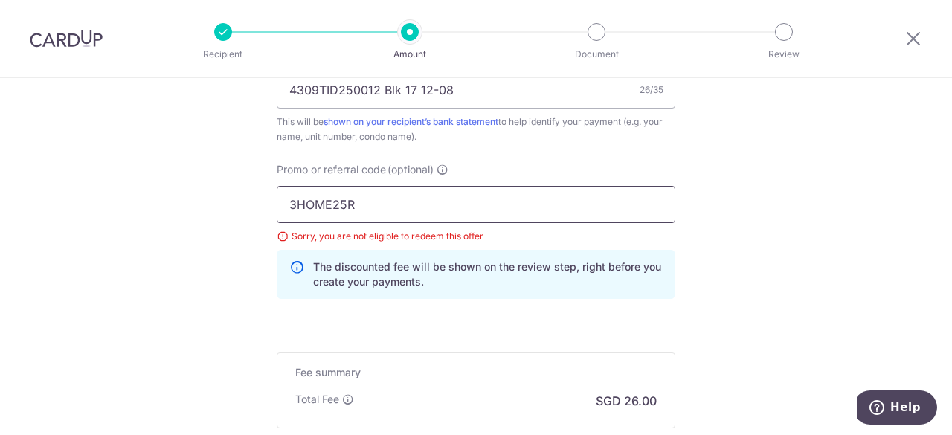
drag, startPoint x: 364, startPoint y: 211, endPoint x: 244, endPoint y: 200, distance: 120.9
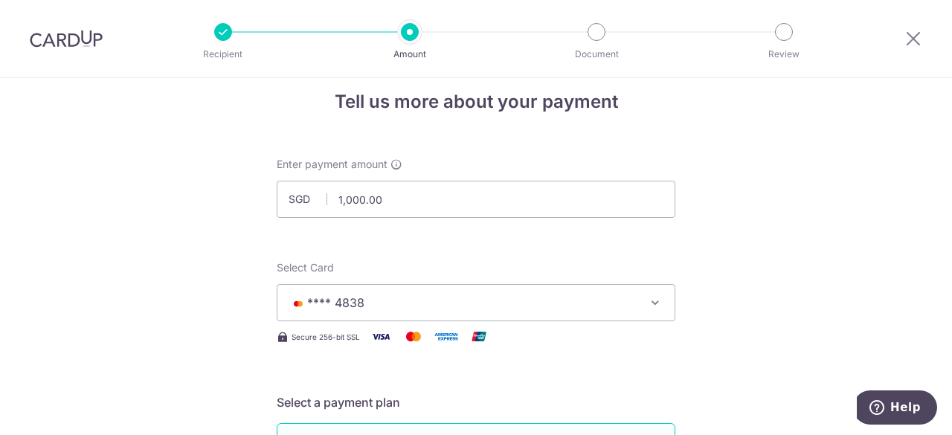
scroll to position [0, 0]
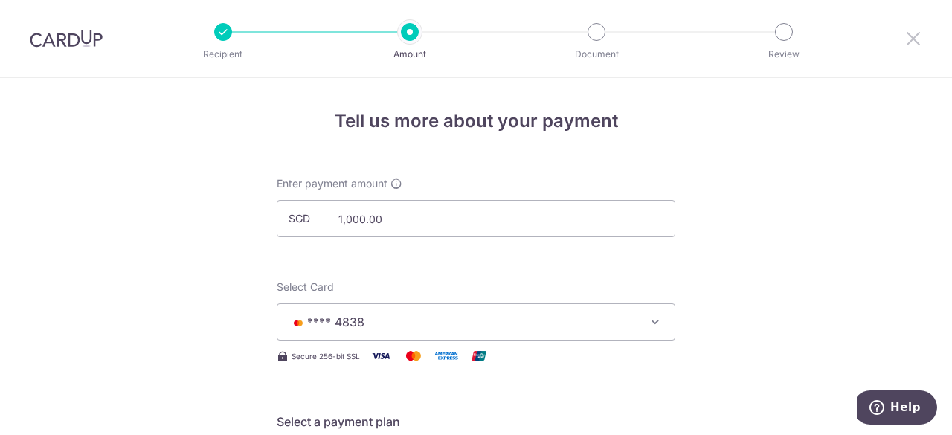
click at [913, 45] on icon at bounding box center [913, 38] width 18 height 19
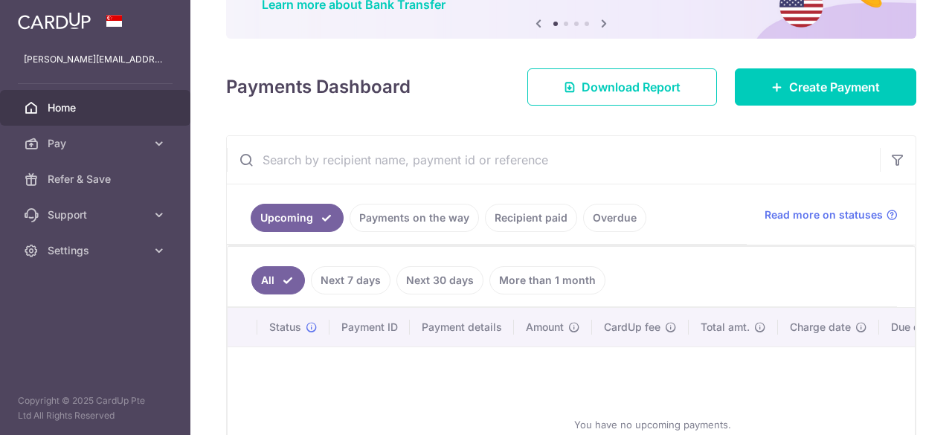
scroll to position [149, 0]
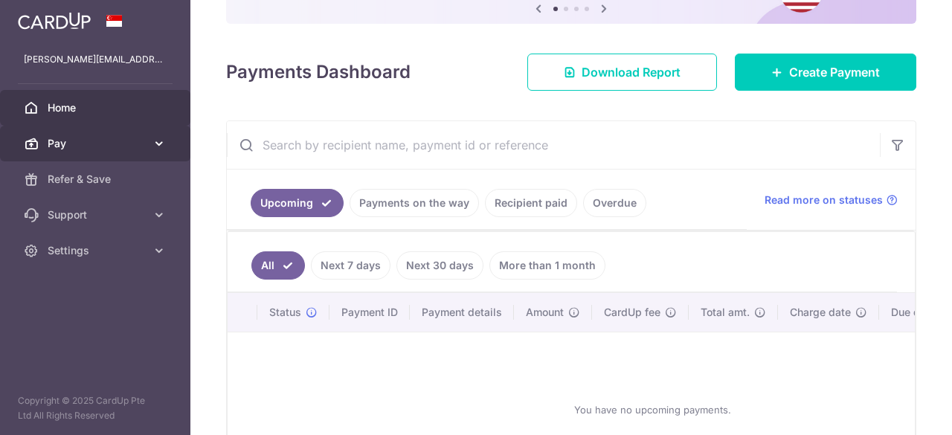
click at [158, 147] on icon at bounding box center [159, 143] width 15 height 15
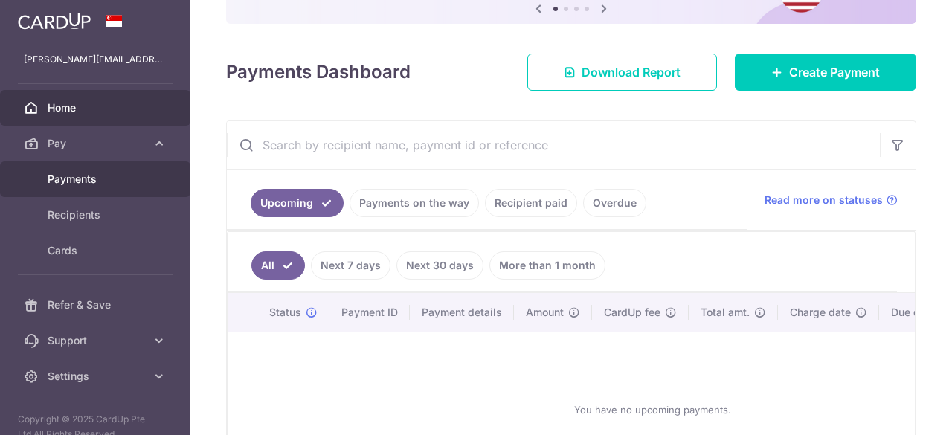
click at [100, 180] on span "Payments" at bounding box center [97, 179] width 98 height 15
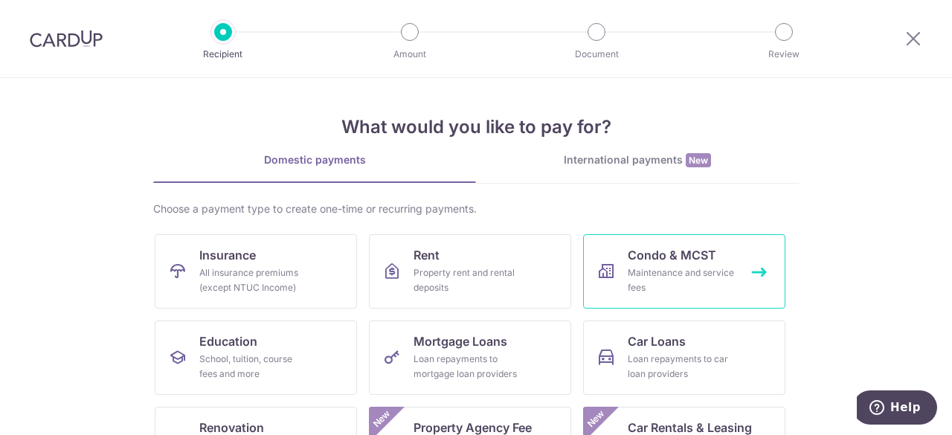
click at [657, 280] on div "Maintenance and service fees" at bounding box center [681, 281] width 107 height 30
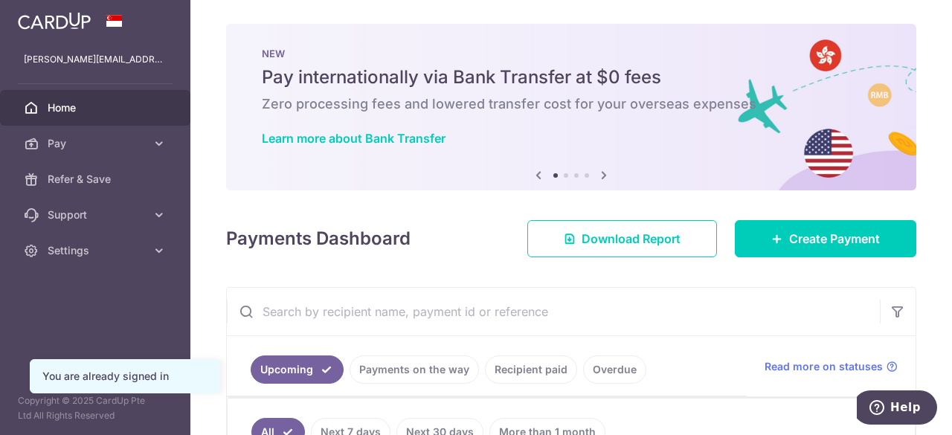
scroll to position [149, 0]
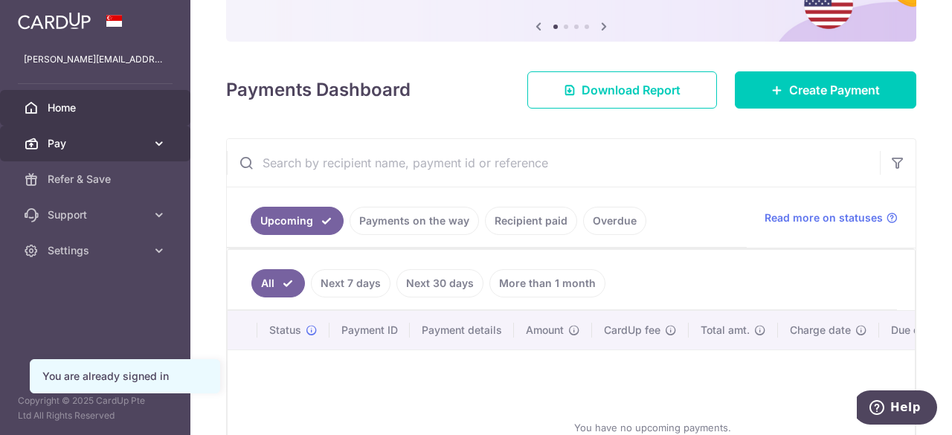
click at [158, 147] on icon at bounding box center [159, 143] width 15 height 15
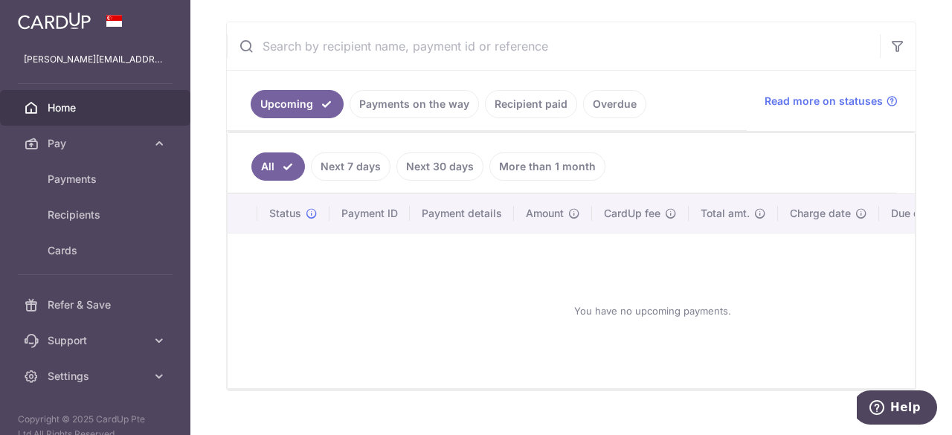
scroll to position [294, 0]
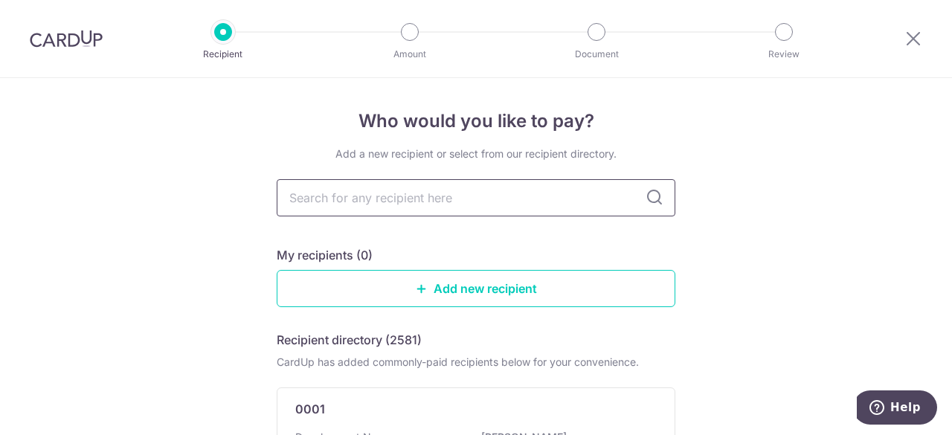
click at [444, 196] on input "text" at bounding box center [476, 197] width 399 height 37
type input "4309"
click at [646, 206] on icon at bounding box center [655, 198] width 18 height 18
click at [658, 193] on icon at bounding box center [655, 198] width 18 height 18
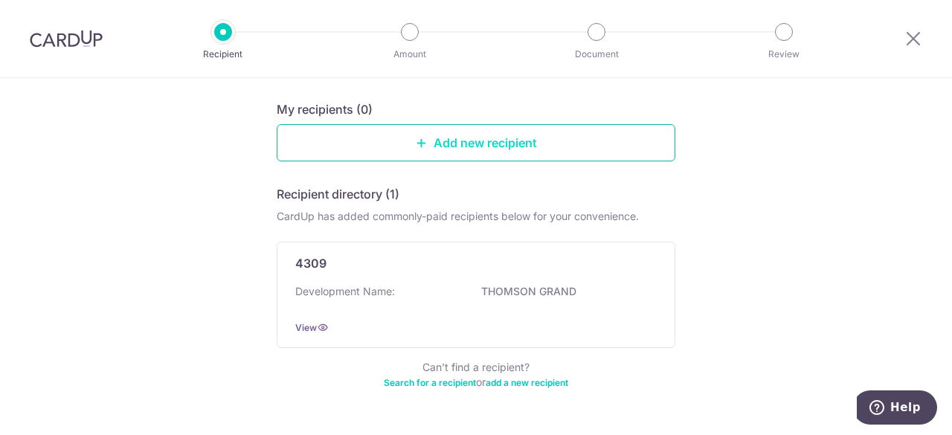
scroll to position [149, 0]
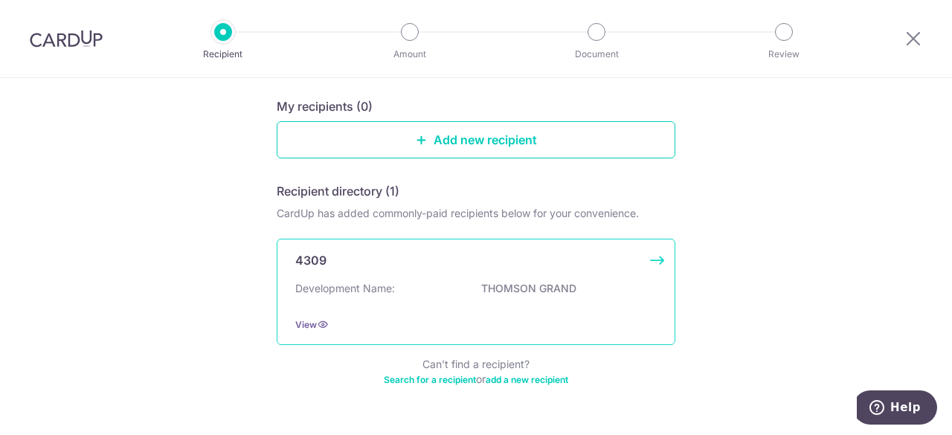
click at [451, 294] on div "Development Name: THOMSON GRAND" at bounding box center [476, 293] width 362 height 24
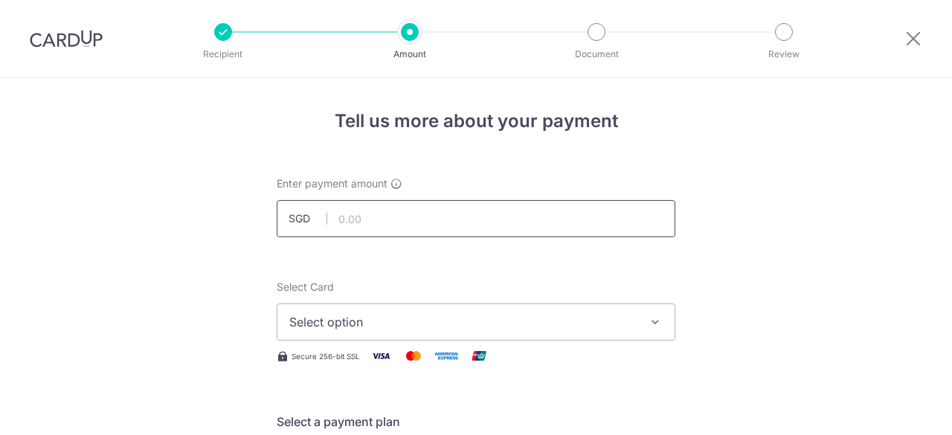
drag, startPoint x: 0, startPoint y: 0, endPoint x: 372, endPoint y: 228, distance: 436.4
click at [372, 228] on input "text" at bounding box center [476, 218] width 399 height 37
type input "1,000.00"
click at [305, 316] on span "Select option" at bounding box center [462, 322] width 347 height 18
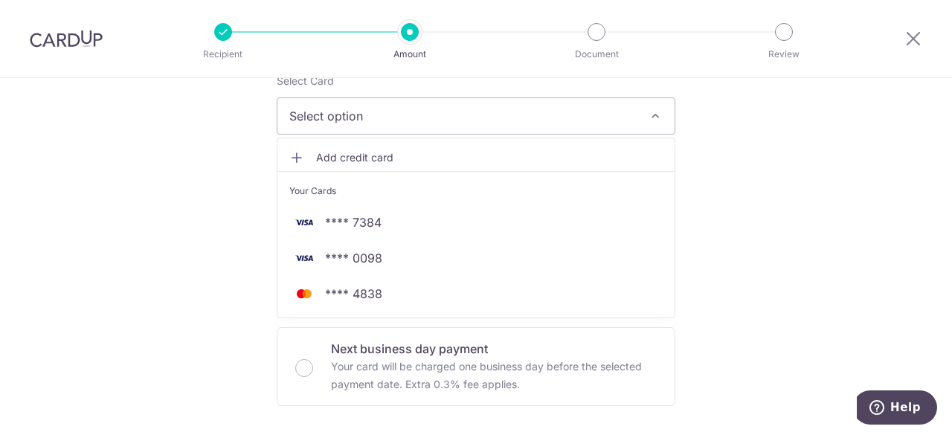
scroll to position [223, 0]
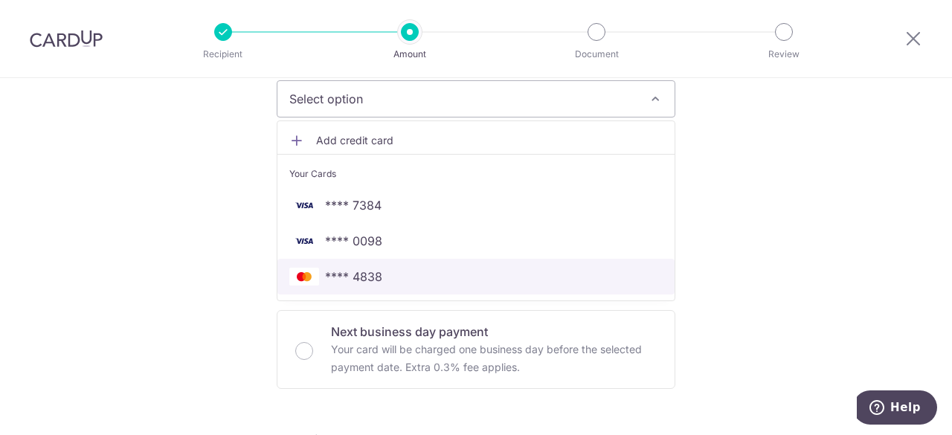
click at [357, 286] on link "**** 4838" at bounding box center [475, 277] width 397 height 36
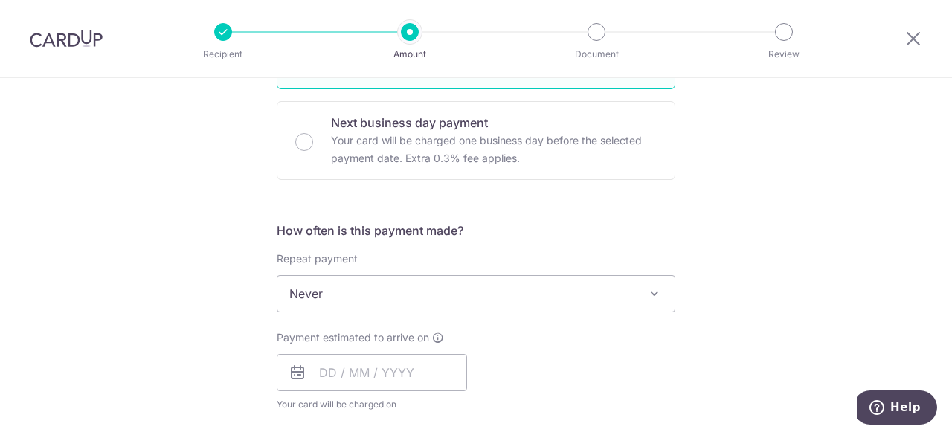
scroll to position [446, 0]
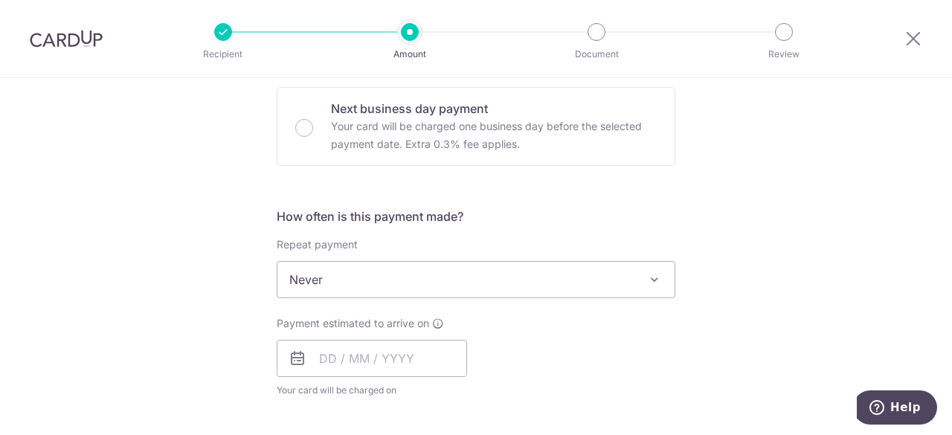
click at [357, 286] on span "Never" at bounding box center [475, 280] width 397 height 36
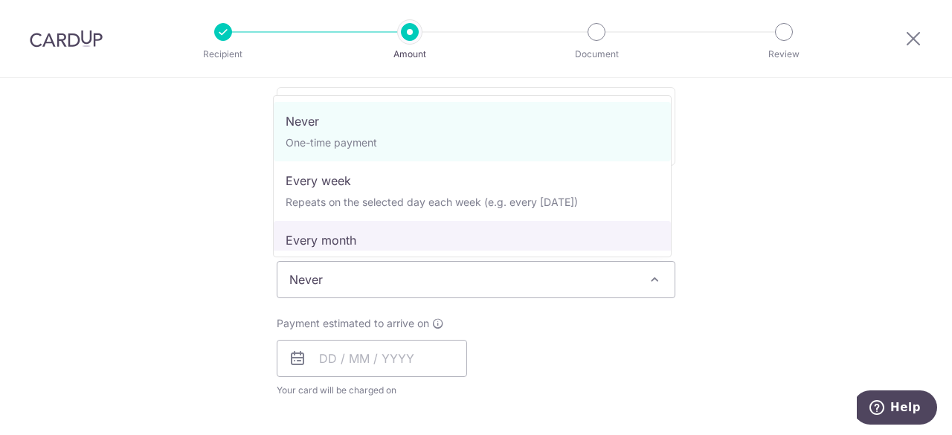
scroll to position [149, 0]
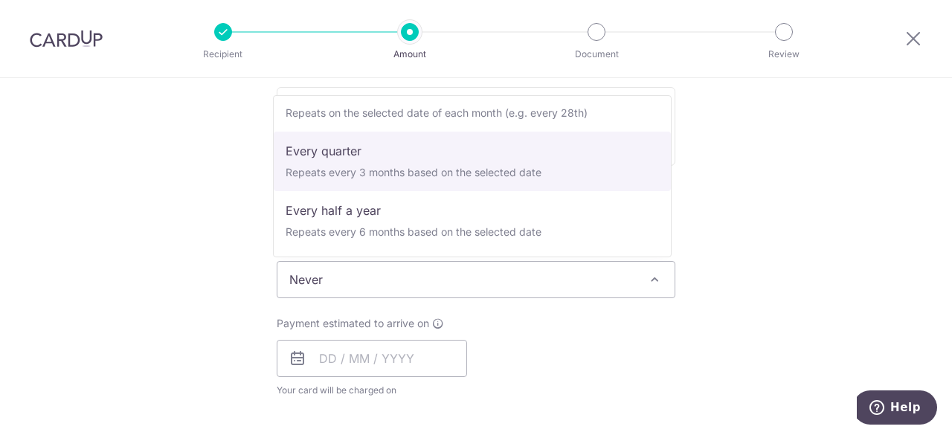
select select "4"
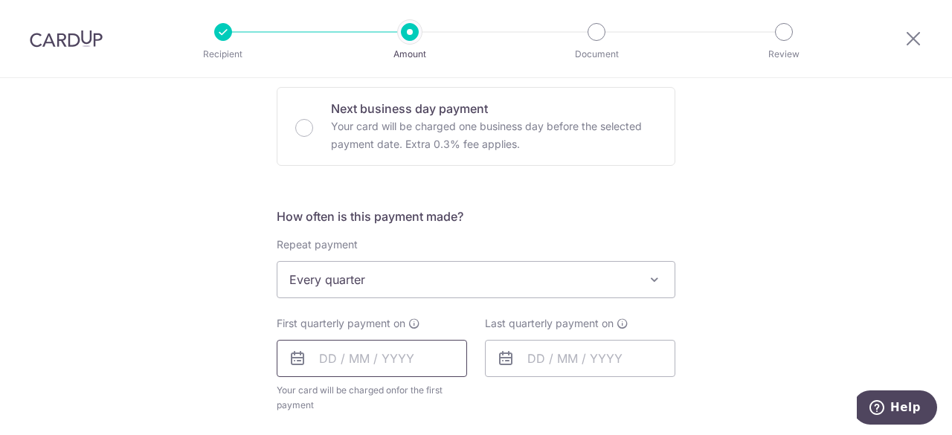
click at [339, 352] on input "text" at bounding box center [372, 358] width 190 height 37
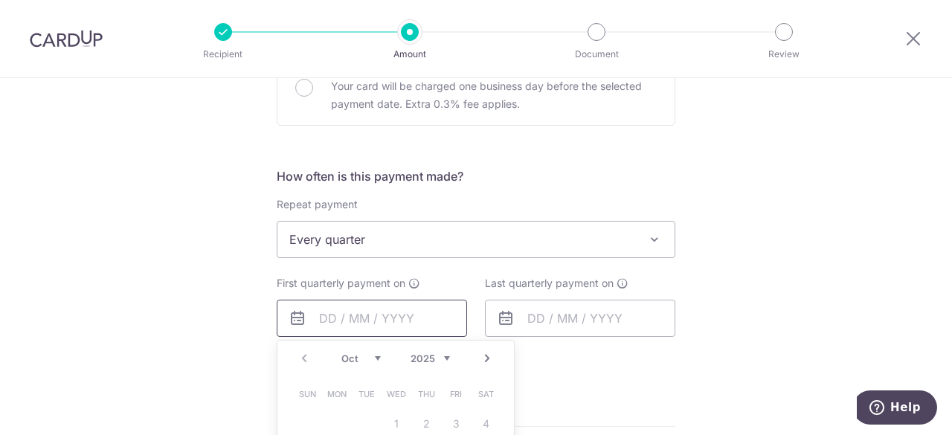
scroll to position [595, 0]
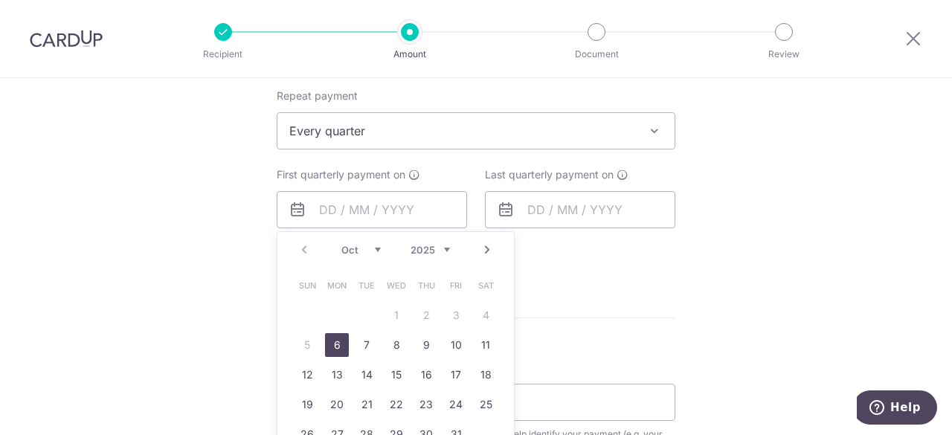
click at [339, 352] on link "6" at bounding box center [337, 345] width 24 height 24
type input "06/10/2025"
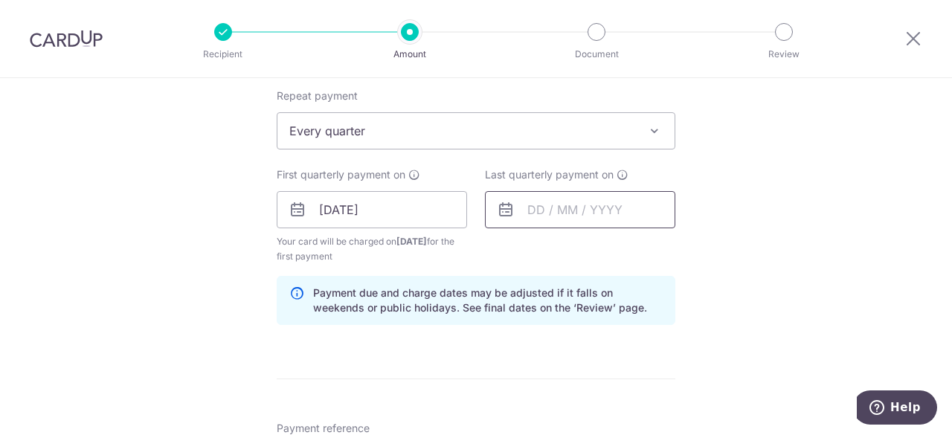
click at [537, 219] on input "text" at bounding box center [580, 209] width 190 height 37
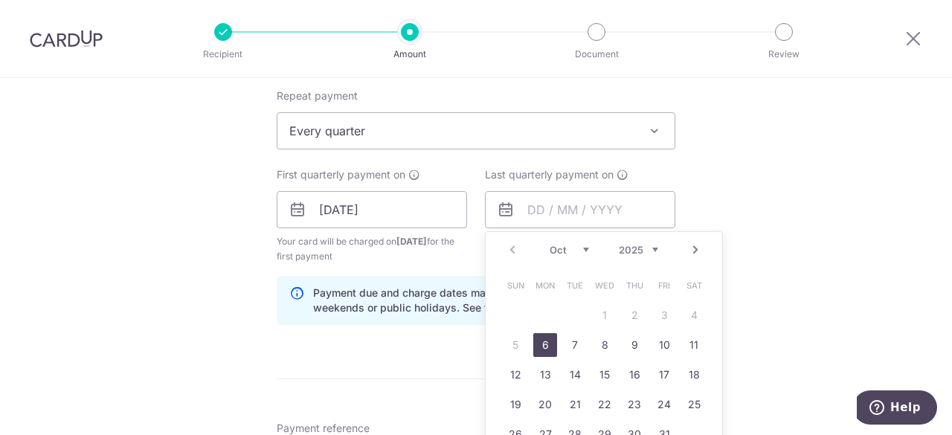
click at [692, 251] on link "Next" at bounding box center [696, 250] width 18 height 18
click at [507, 248] on link "Prev" at bounding box center [513, 250] width 18 height 18
click at [654, 248] on select "2025 2026 2027 2028 2029 2030 2031 2032 2033 2034 2035" at bounding box center [638, 250] width 39 height 12
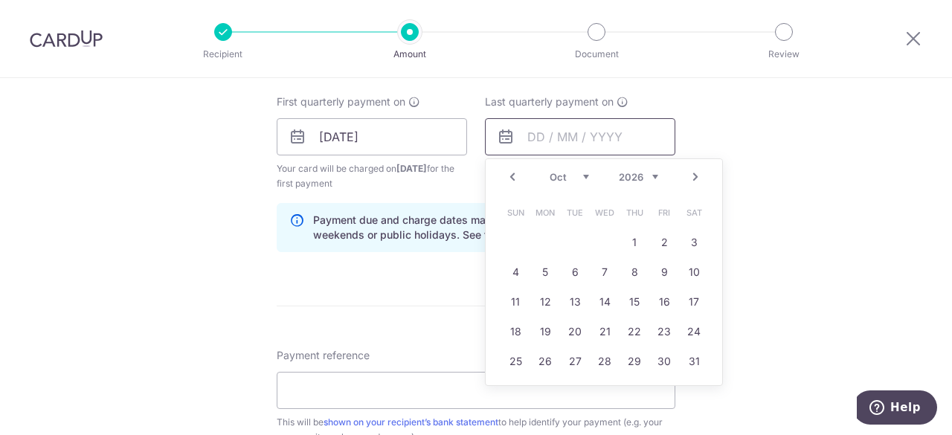
scroll to position [669, 0]
click at [533, 259] on link "5" at bounding box center [545, 271] width 24 height 24
type input "05/10/2026"
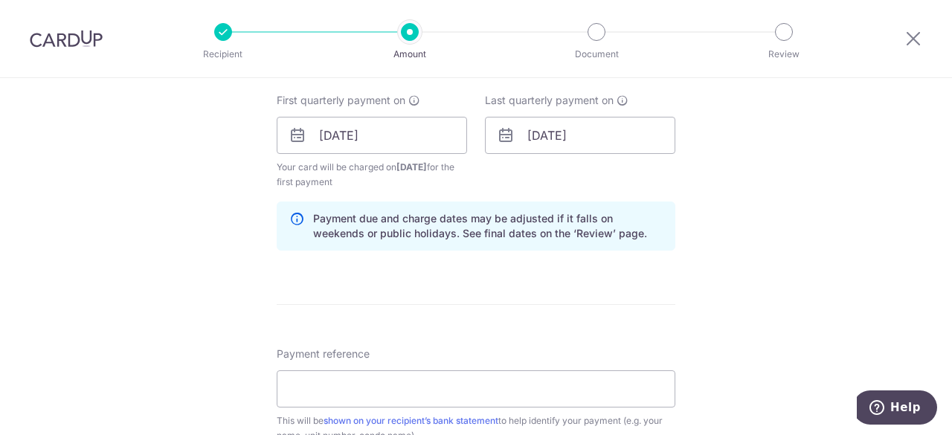
click at [294, 141] on icon at bounding box center [298, 135] width 18 height 18
click at [320, 138] on input "06/10/2025" at bounding box center [372, 135] width 190 height 37
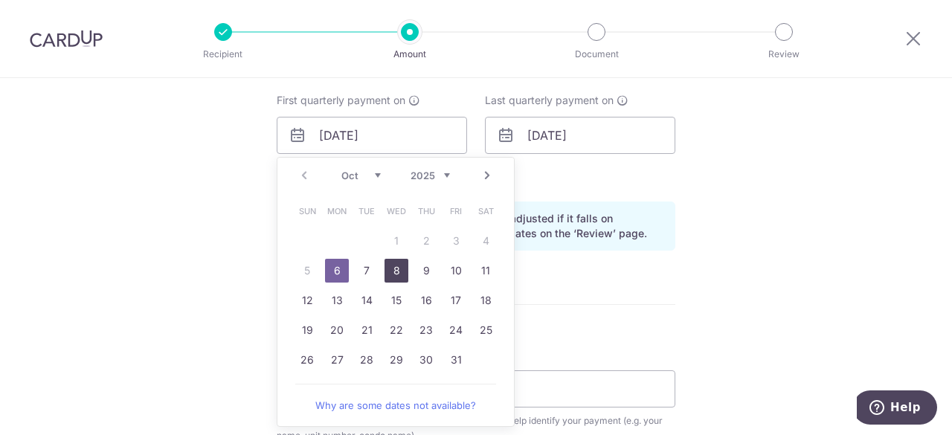
click at [387, 272] on link "8" at bounding box center [397, 271] width 24 height 24
type input "[DATE]"
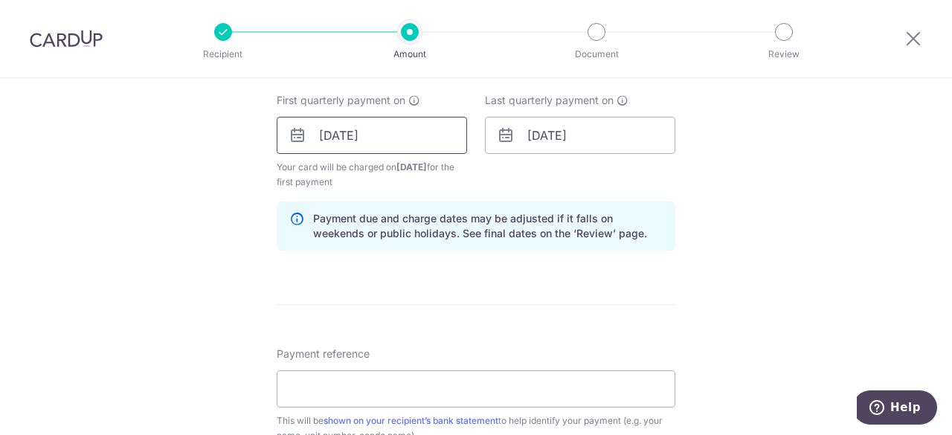
click at [331, 136] on input "[DATE]" at bounding box center [372, 135] width 190 height 37
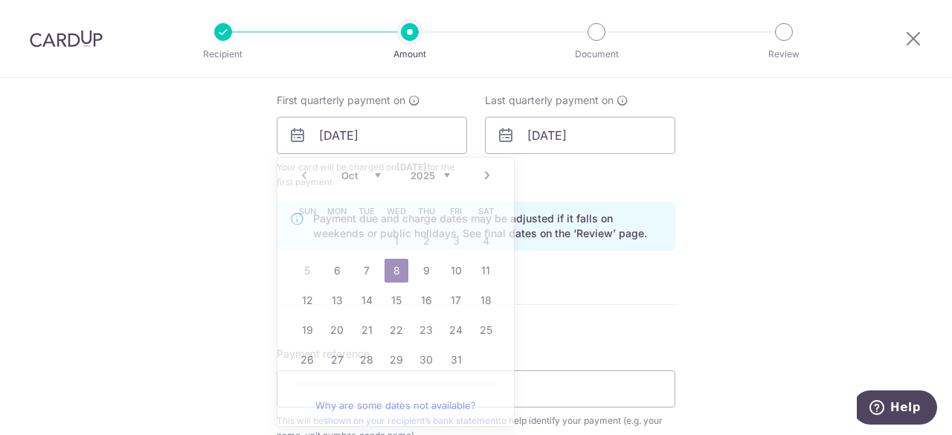
click at [570, 307] on form "Enter payment amount SGD 1,000.00 1000.00 Select Card **** 4838 Add credit card…" at bounding box center [476, 133] width 399 height 1253
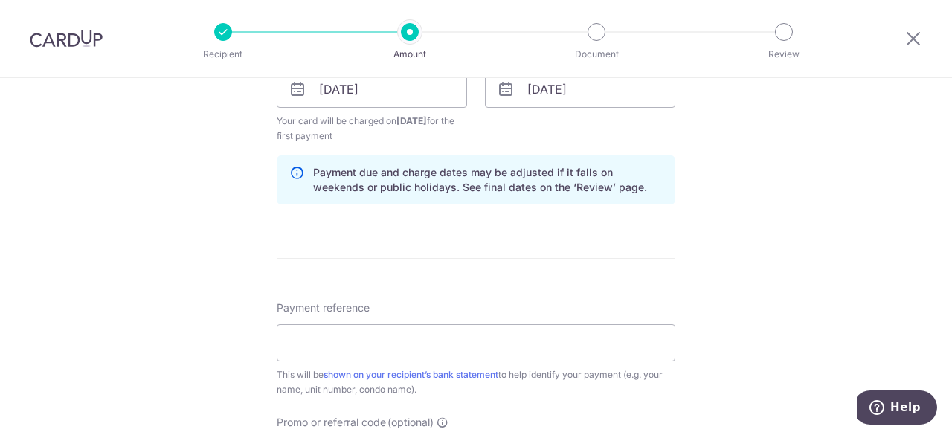
scroll to position [818, 0]
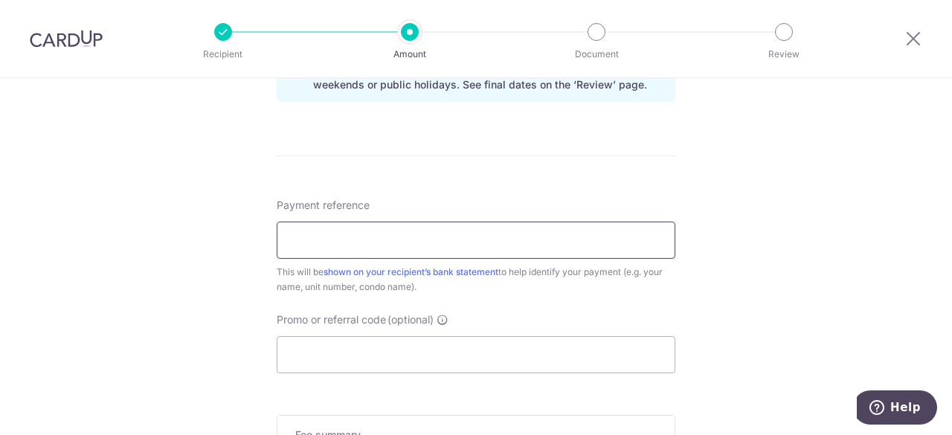
click at [414, 236] on input "Payment reference" at bounding box center [476, 240] width 399 height 37
type input "4309/TID/250012 Blk 17 12-08"
click at [363, 343] on input "Promo or referral code (optional)" at bounding box center [476, 354] width 399 height 37
click at [360, 350] on input "Promo or referral code (optional)" at bounding box center [476, 354] width 399 height 37
paste input "3HOME25R"
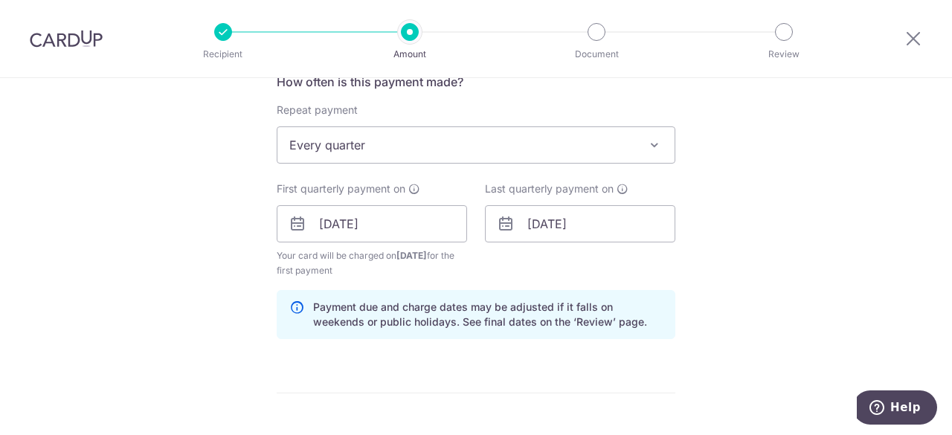
scroll to position [521, 0]
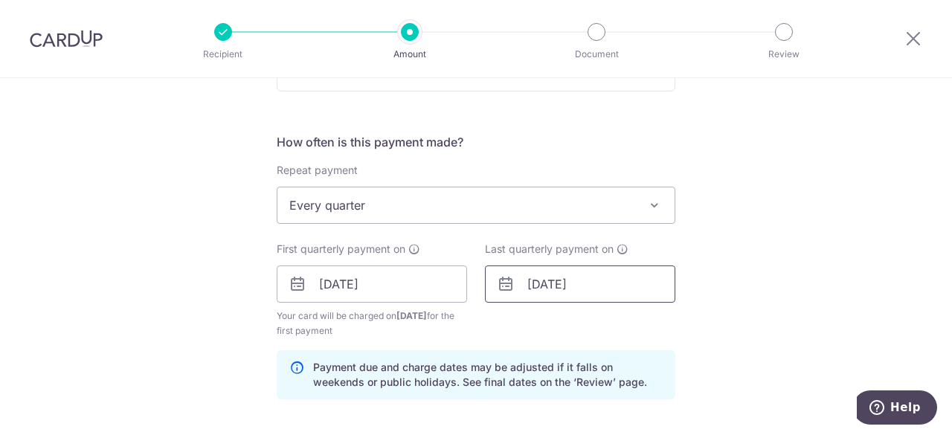
type input "3HOME25R"
click at [547, 284] on input "05/10/2026" at bounding box center [580, 284] width 190 height 37
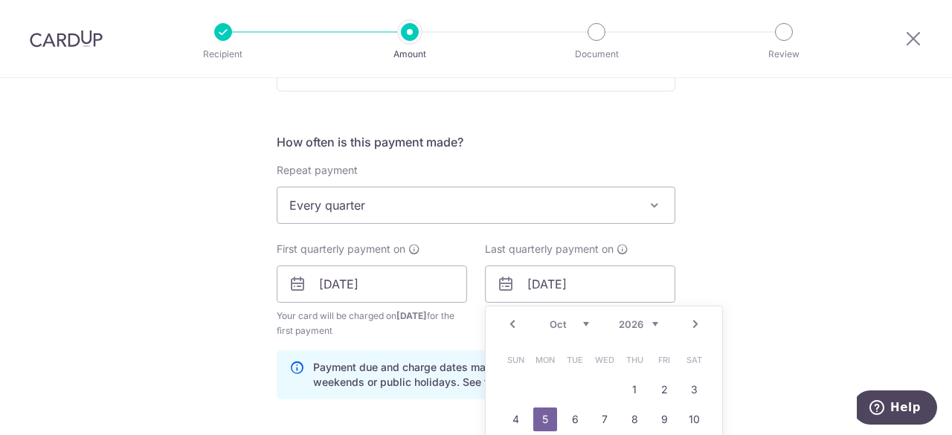
click at [581, 319] on select "Jan Feb Mar Apr May Jun Jul Aug Sep Oct Nov Dec" at bounding box center [569, 324] width 39 height 12
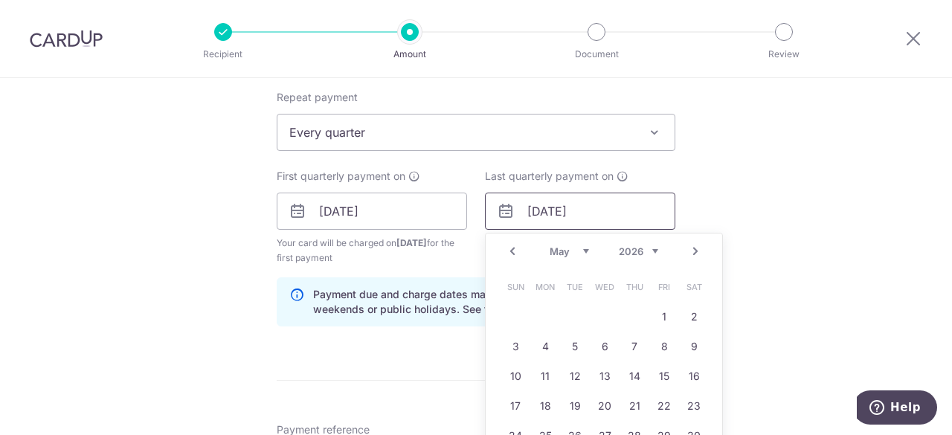
scroll to position [595, 0]
click at [548, 374] on link "11" at bounding box center [545, 375] width 24 height 24
type input "[DATE]"
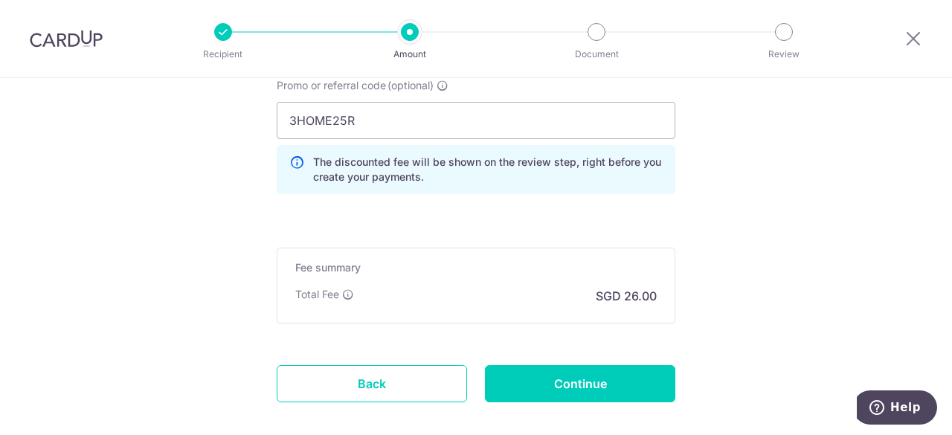
scroll to position [1053, 0]
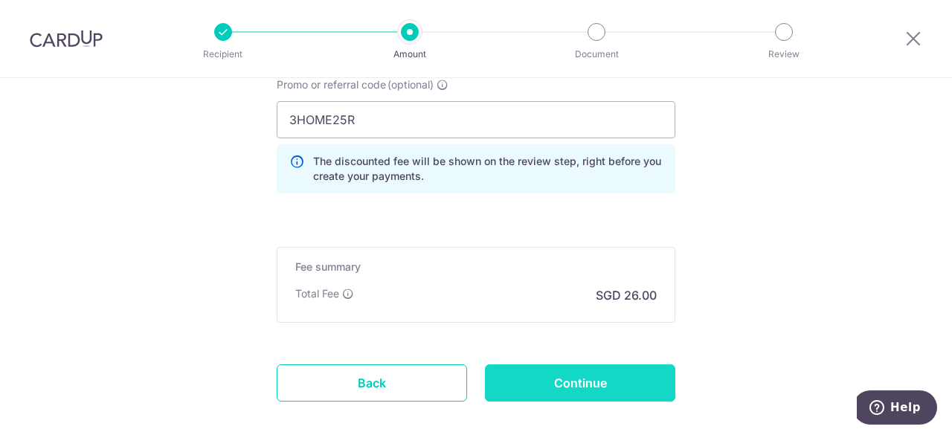
click at [550, 380] on input "Continue" at bounding box center [580, 382] width 190 height 37
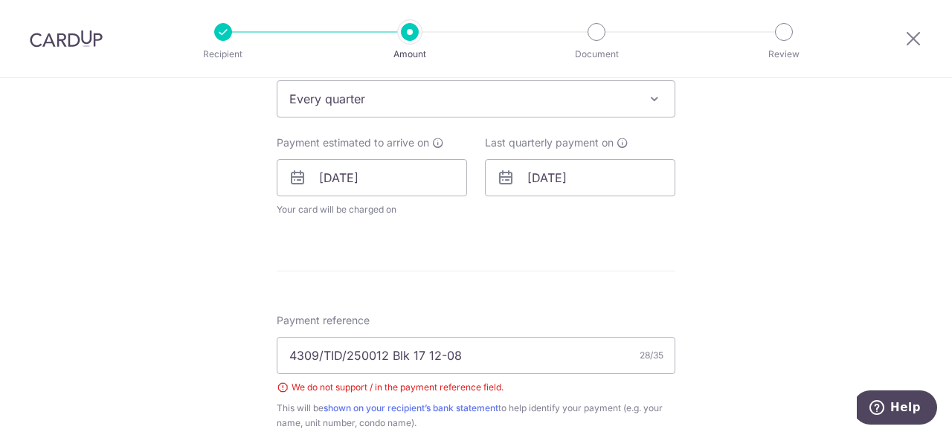
scroll to position [629, 0]
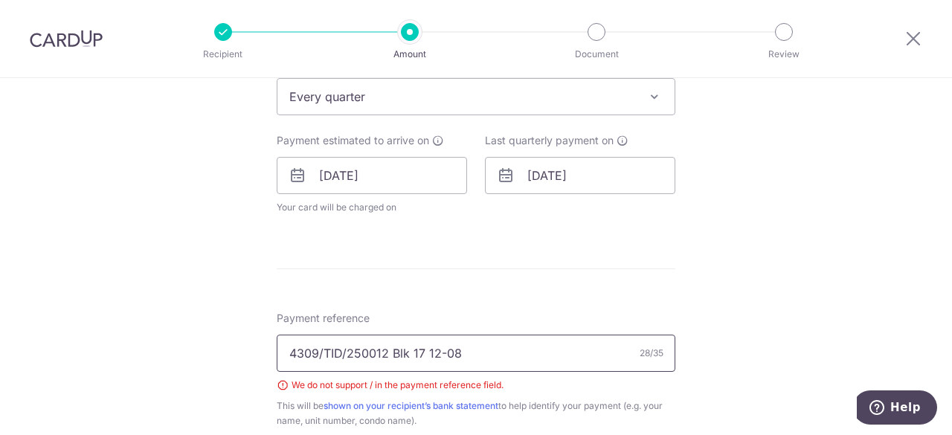
click at [318, 345] on input "4309/TID/250012 Blk 17 12-08" at bounding box center [476, 353] width 399 height 37
click at [338, 346] on input "4309TID/250012 Blk 17 12-08" at bounding box center [476, 353] width 399 height 37
click at [433, 348] on input "4309TID250012 Blk 17 12-08" at bounding box center [476, 353] width 399 height 37
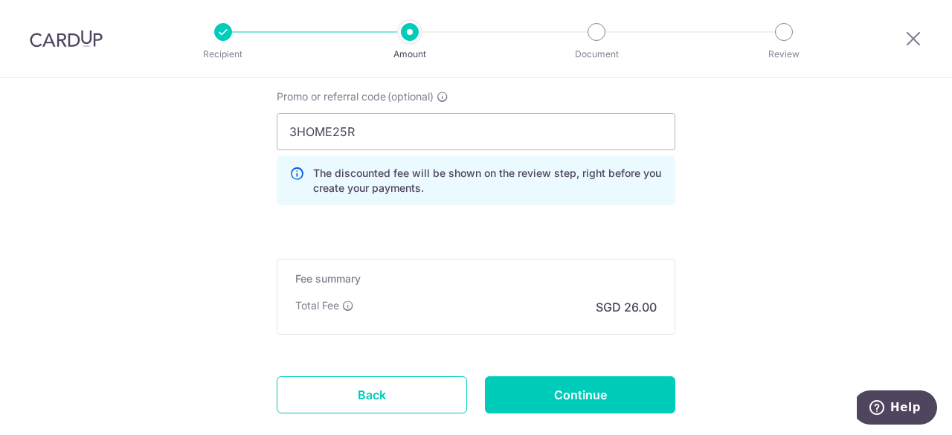
scroll to position [1073, 0]
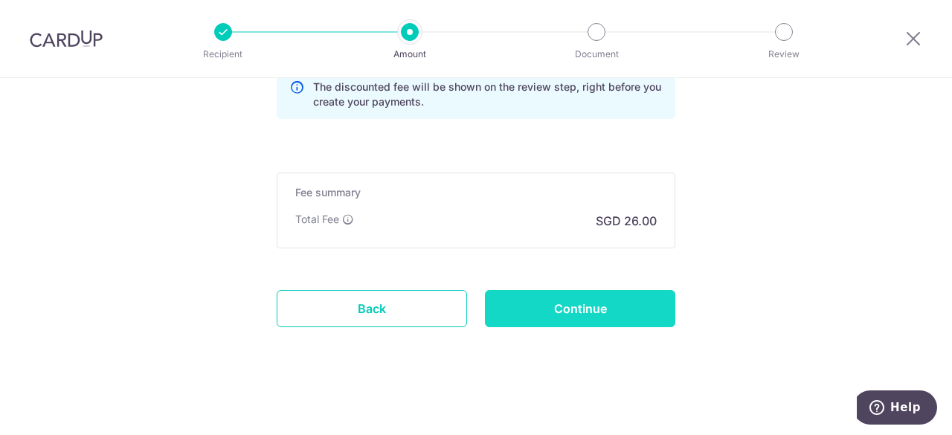
type input "4309TID250012 Blk 17 12-08"
click at [556, 322] on input "Continue" at bounding box center [580, 308] width 190 height 37
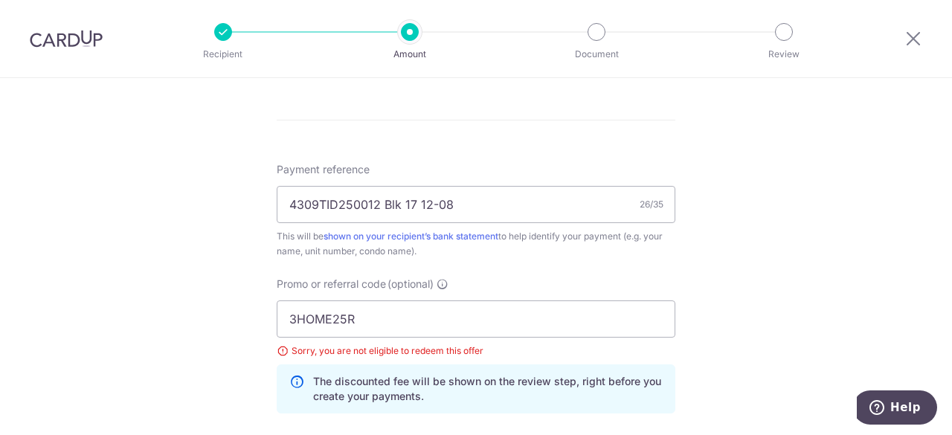
scroll to position [744, 0]
